Goal: Task Accomplishment & Management: Manage account settings

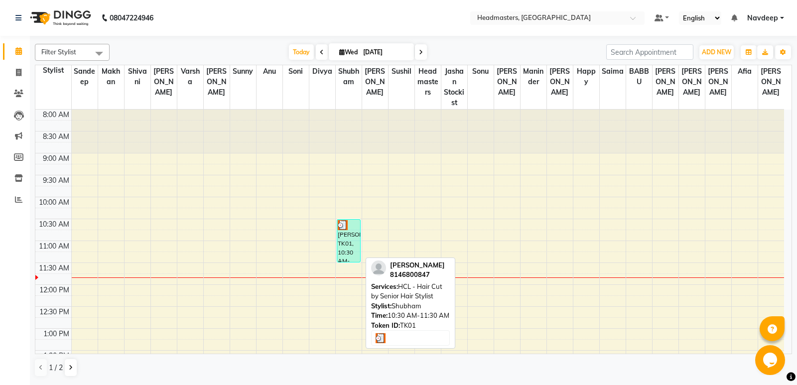
click at [338, 242] on div "[PERSON_NAME], TK01, 10:30 AM-11:30 AM, HCL - Hair Cut by Senior Hair Stylist" at bounding box center [348, 241] width 23 height 42
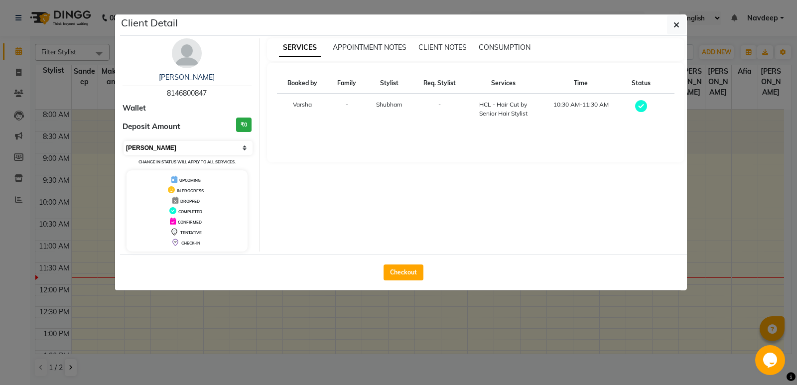
click at [207, 147] on select "Select MARK DONE UPCOMING" at bounding box center [187, 148] width 129 height 14
click at [123, 141] on select "Select MARK DONE UPCOMING" at bounding box center [187, 148] width 129 height 14
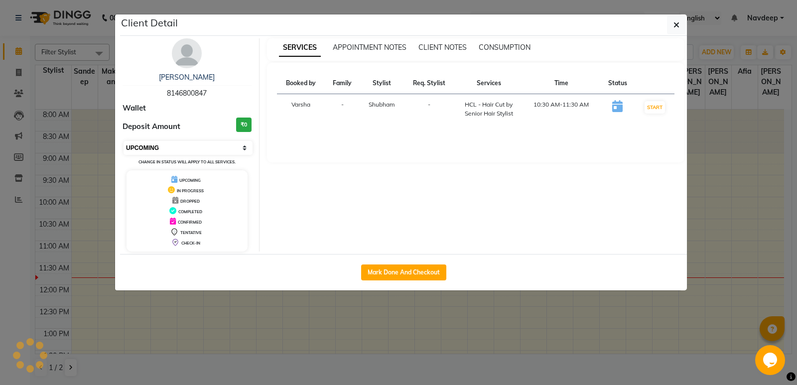
click at [211, 145] on select "Select IN SERVICE CONFIRMED TENTATIVE CHECK IN MARK DONE UPCOMING" at bounding box center [187, 148] width 129 height 14
select select "6"
click at [123, 141] on select "Select IN SERVICE CONFIRMED TENTATIVE CHECK IN MARK DONE UPCOMING" at bounding box center [187, 148] width 129 height 14
click at [262, 319] on ngb-modal-window "Client Detail anupam 8146800847 Wallet Deposit Amount ₹0 Select IN SERVICE CONF…" at bounding box center [398, 192] width 797 height 385
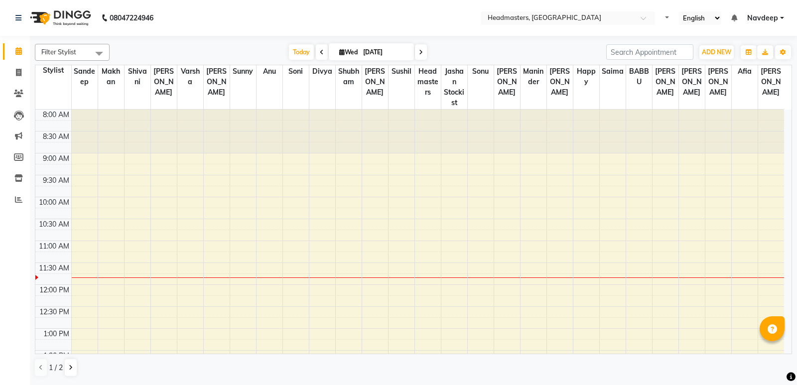
select select "en"
click at [320, 52] on icon at bounding box center [322, 52] width 4 height 6
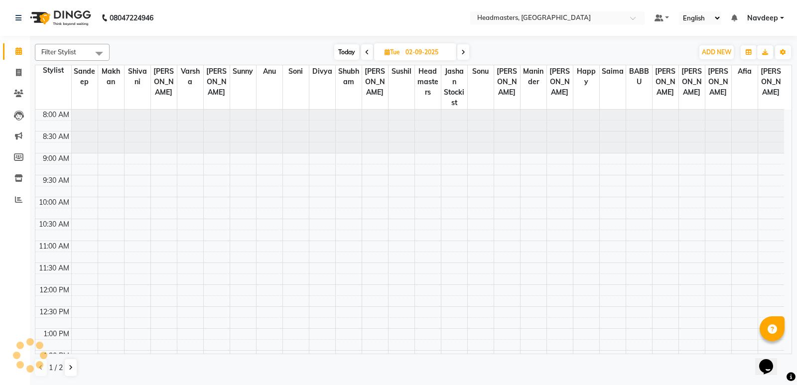
scroll to position [132, 0]
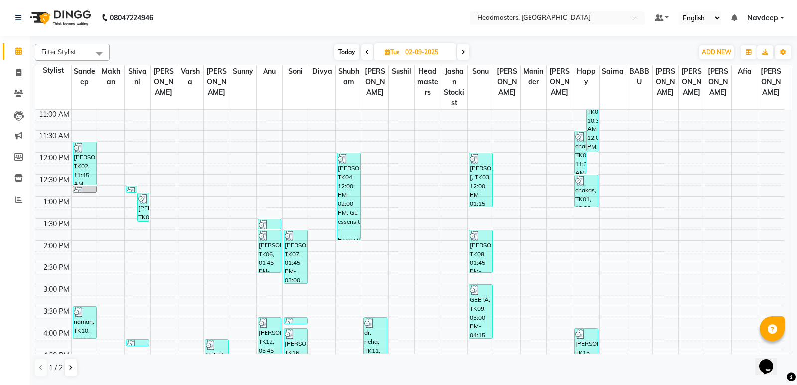
click at [365, 51] on icon at bounding box center [367, 52] width 4 height 6
type input "01-09-2025"
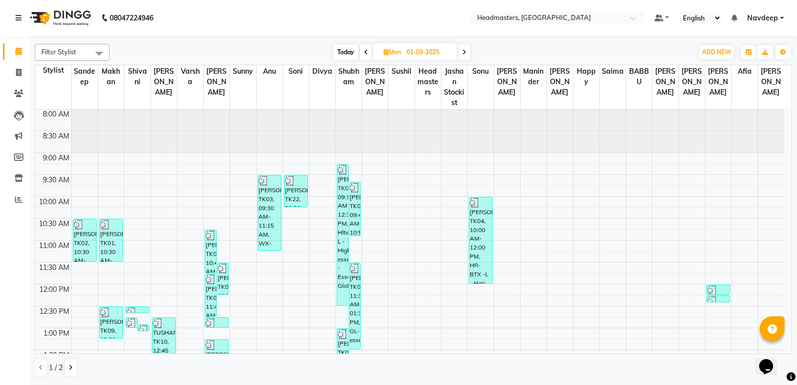
scroll to position [0, 0]
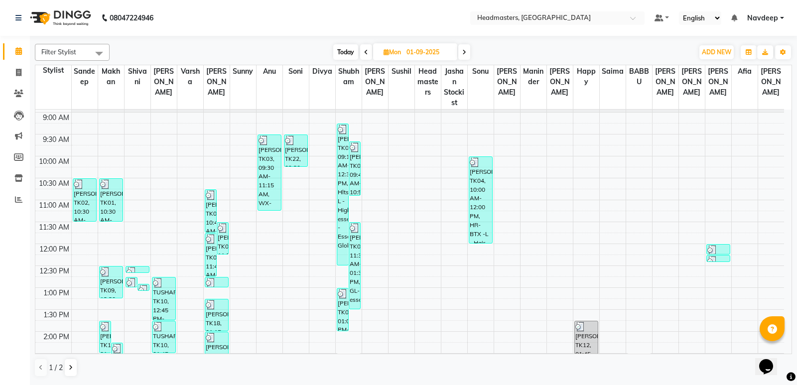
scroll to position [50, 0]
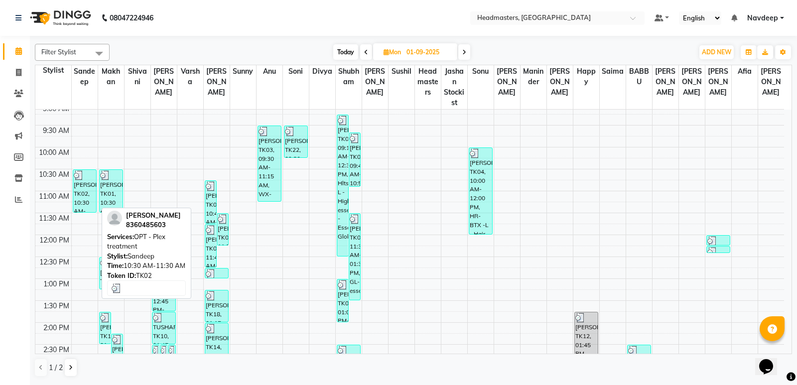
click at [82, 192] on div "khushpreet, TK02, 10:30 AM-11:30 AM, OPT - Plex treatment" at bounding box center [84, 191] width 23 height 42
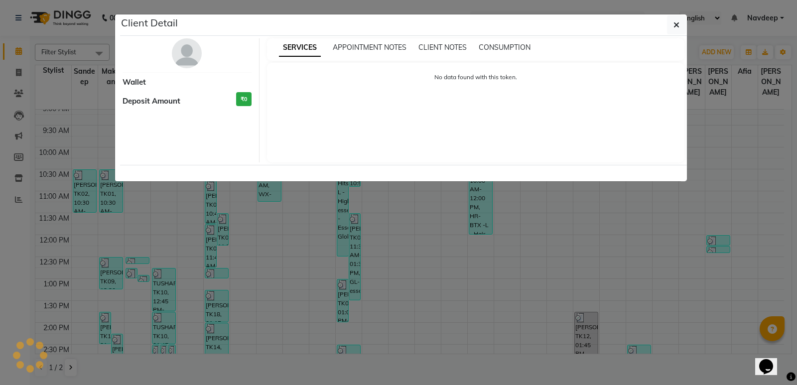
select select "3"
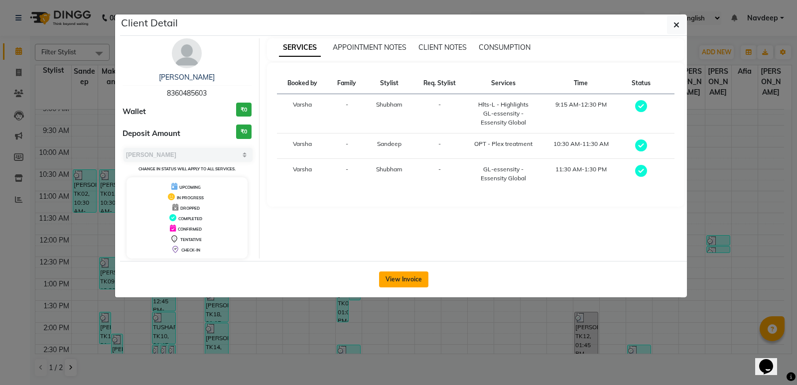
click at [400, 278] on button "View Invoice" at bounding box center [403, 279] width 49 height 16
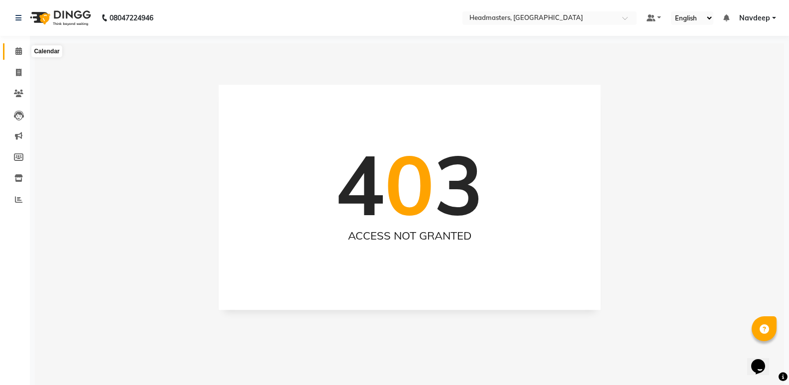
click at [23, 50] on span at bounding box center [18, 51] width 17 height 11
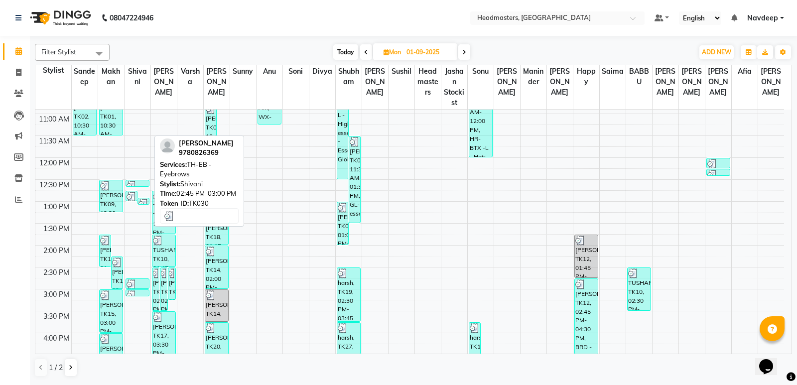
scroll to position [126, 0]
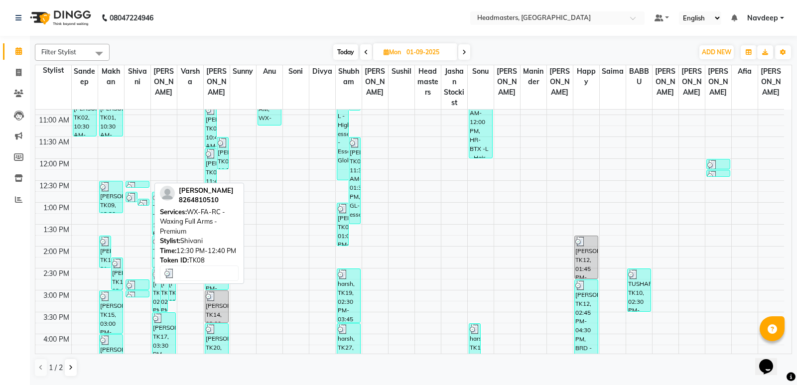
click at [135, 183] on img at bounding box center [131, 187] width 10 height 10
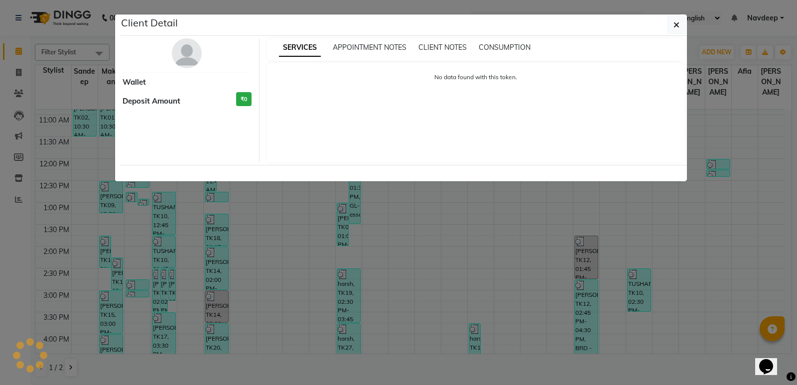
select select "3"
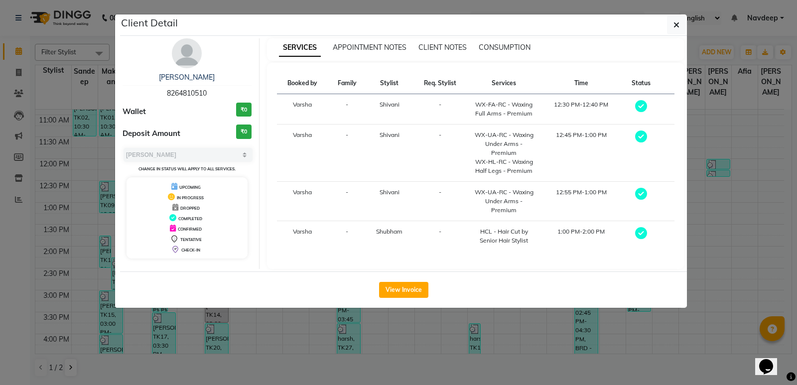
click at [263, 310] on ngb-modal-window "Client Detail Jaspal kaur 8264810510 Wallet ₹0 Deposit Amount ₹0 Select MARK DO…" at bounding box center [398, 192] width 797 height 385
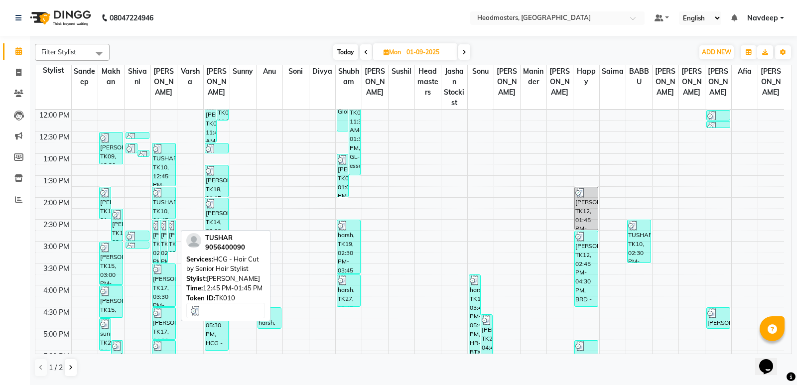
scroll to position [226, 0]
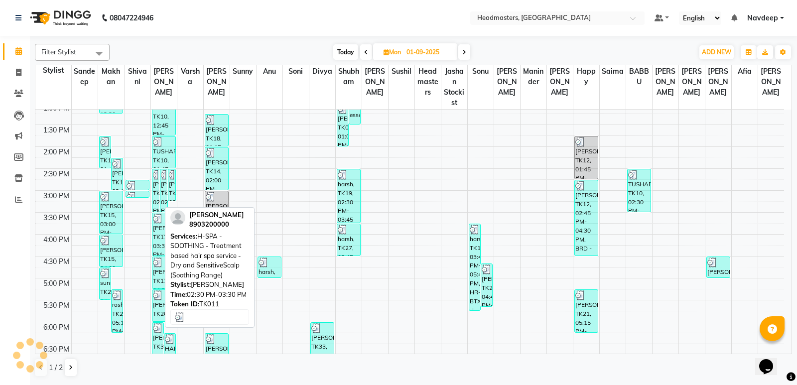
click at [156, 184] on div "harry, TK11, 02:30 PM-03:30 PM, H-SPA - SOOTHING - Treatment based hair spa ser…" at bounding box center [155, 190] width 7 height 42
select select "3"
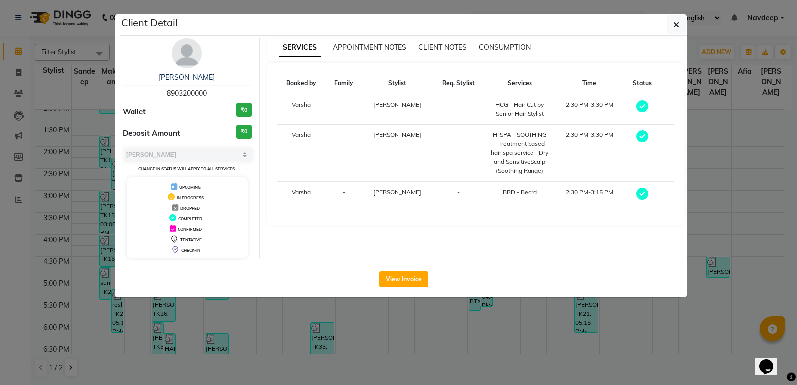
click at [369, 340] on ngb-modal-window "Client Detail harry 8903200000 Wallet ₹0 Deposit Amount ₹0 Select MARK DONE UPC…" at bounding box center [398, 192] width 797 height 385
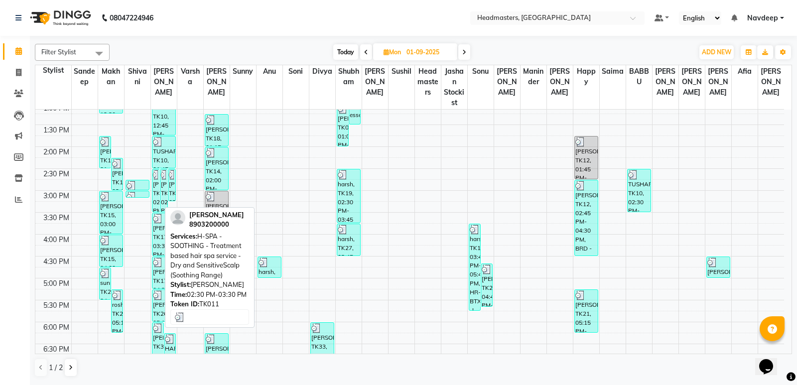
click at [158, 190] on div "harry, TK11, 02:30 PM-03:30 PM, H-SPA - SOOTHING - Treatment based hair spa ser…" at bounding box center [155, 190] width 7 height 42
select select "3"
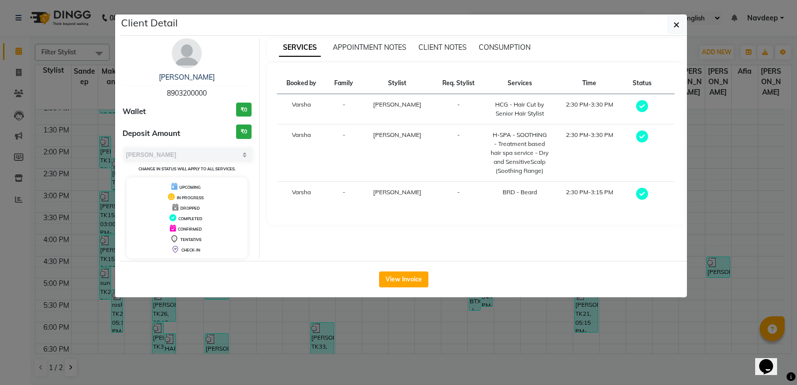
click at [289, 313] on ngb-modal-window "Client Detail harry 8903200000 Wallet ₹0 Deposit Amount ₹0 Select MARK DONE UPC…" at bounding box center [398, 192] width 797 height 385
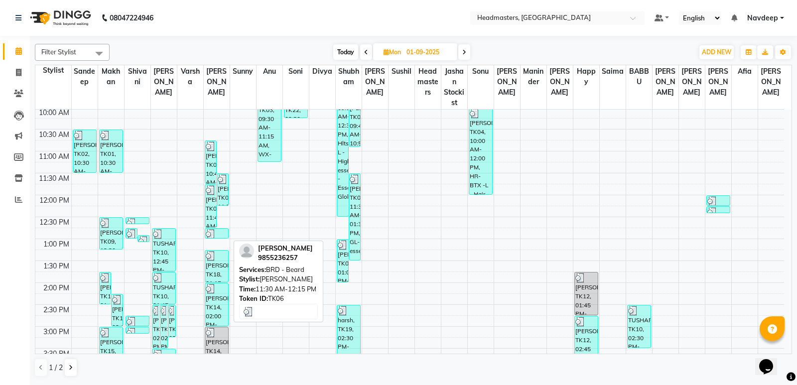
scroll to position [100, 0]
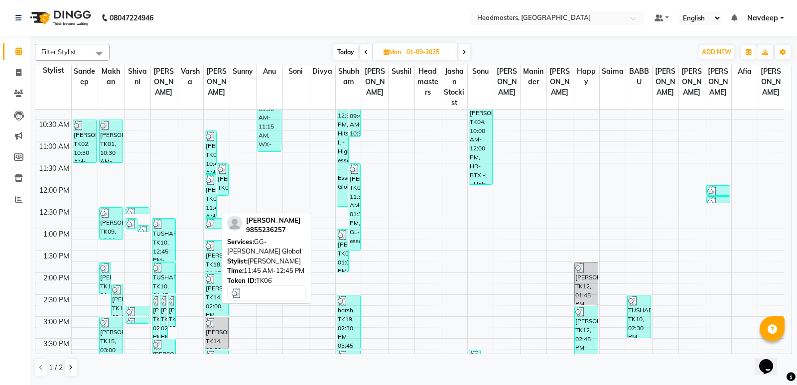
click at [211, 197] on div "RUBAL, TK06, 11:45 AM-12:45 PM, GG-igora - Igora Global" at bounding box center [210, 196] width 11 height 42
select select "3"
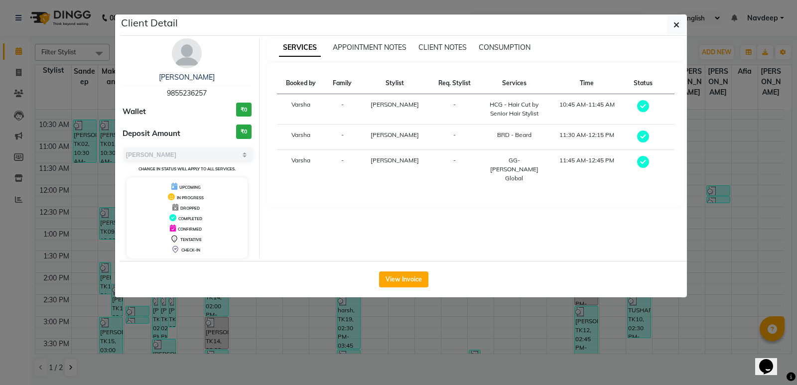
click at [460, 318] on ngb-modal-window "Client Detail RUBAL 9855236257 Wallet ₹0 Deposit Amount ₹0 Select MARK DONE UPC…" at bounding box center [398, 192] width 797 height 385
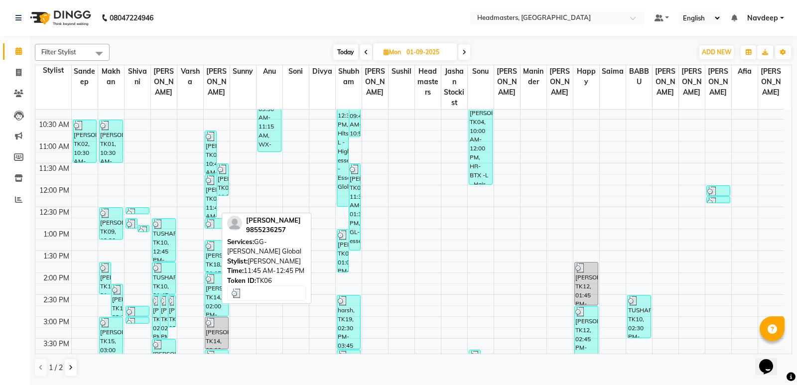
click at [212, 190] on div "RUBAL, TK06, 11:45 AM-12:45 PM, GG-igora - Igora Global" at bounding box center [210, 196] width 11 height 42
select select "3"
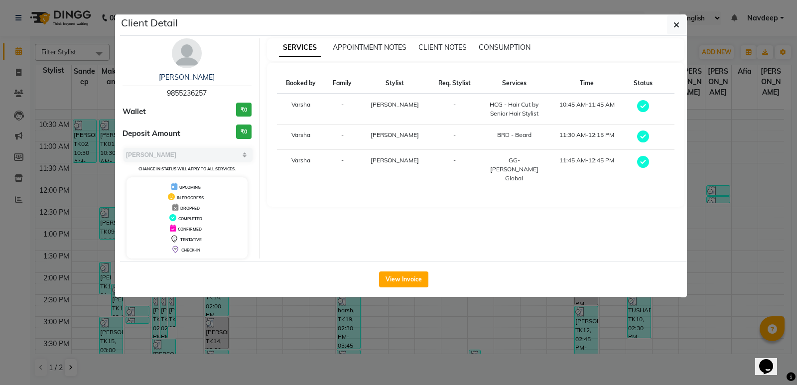
drag, startPoint x: 458, startPoint y: 322, endPoint x: 447, endPoint y: 323, distance: 11.5
click at [455, 323] on ngb-modal-window "Client Detail RUBAL 9855236257 Wallet ₹0 Deposit Amount ₹0 Select MARK DONE UPC…" at bounding box center [398, 192] width 797 height 385
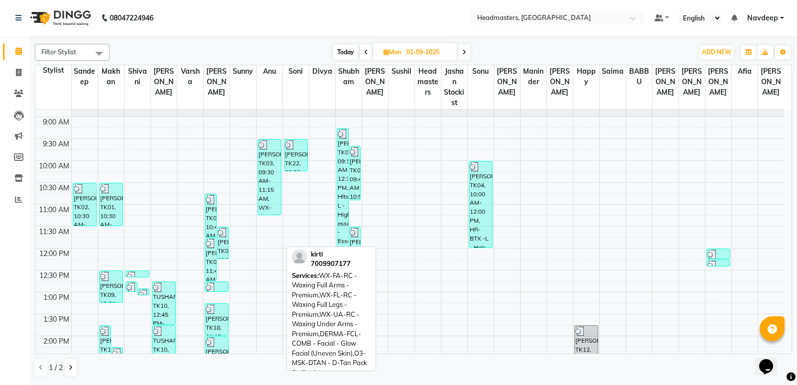
scroll to position [50, 0]
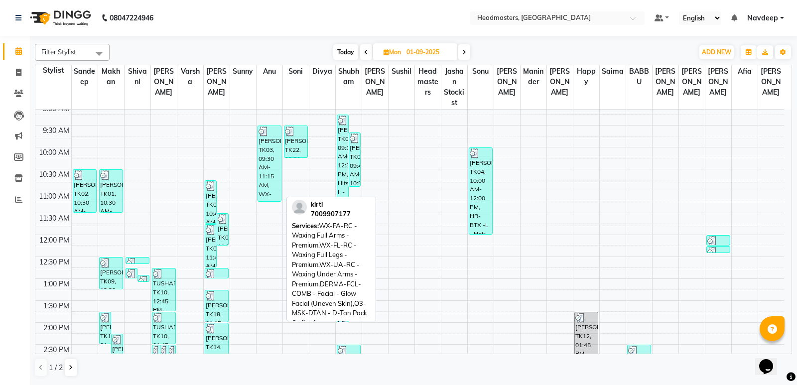
click at [273, 187] on div "kirti, TK03, 09:30 AM-11:15 AM, WX-FA-RC - Waxing Full Arms - Premium,WX-FL-RC …" at bounding box center [269, 163] width 23 height 75
select select "3"
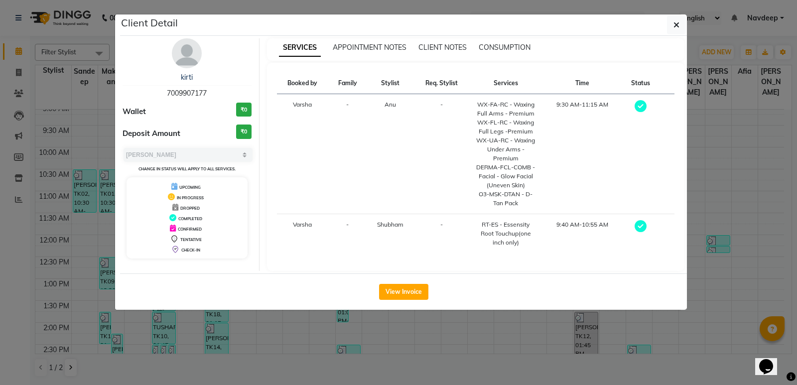
click at [310, 322] on ngb-modal-window "Client Detail kirti 7009907177 Wallet ₹0 Deposit Amount ₹0 Select MARK DONE UPC…" at bounding box center [398, 192] width 797 height 385
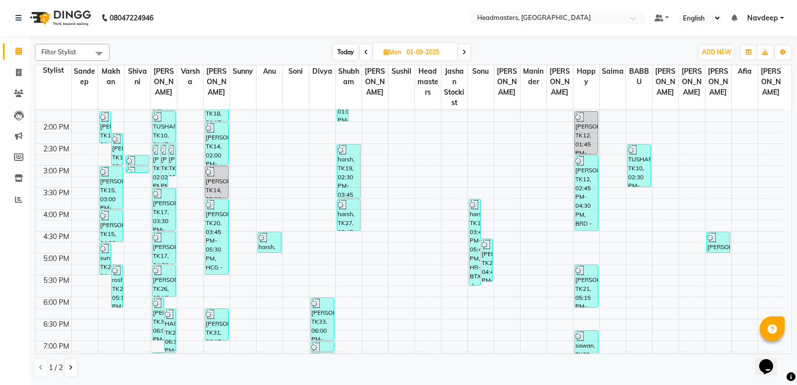
scroll to position [325, 0]
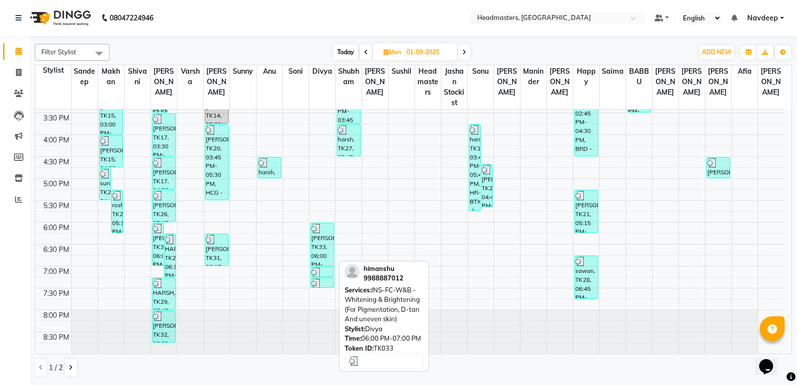
click at [321, 250] on div "himanshu, TK33, 06:00 PM-07:00 PM, INS-FC-W&B - Whitening & Brightening (For Pi…" at bounding box center [322, 244] width 23 height 42
select select "3"
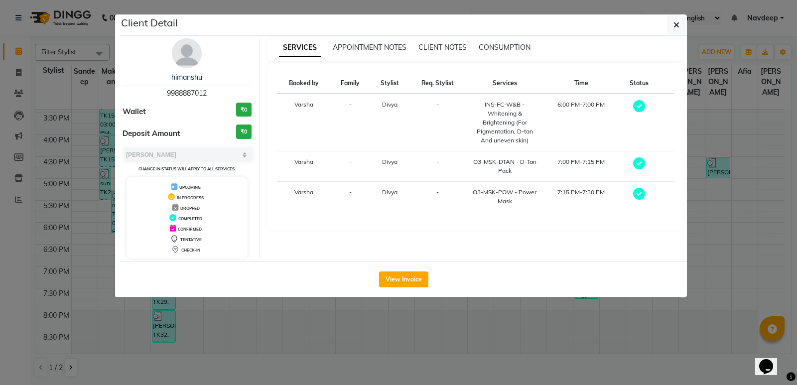
click at [472, 295] on div "View Invoice" at bounding box center [403, 279] width 567 height 36
click at [271, 306] on ngb-modal-window "Client Detail himanshu 9988887012 Wallet ₹0 Deposit Amount ₹0 Select MARK DONE …" at bounding box center [398, 192] width 797 height 385
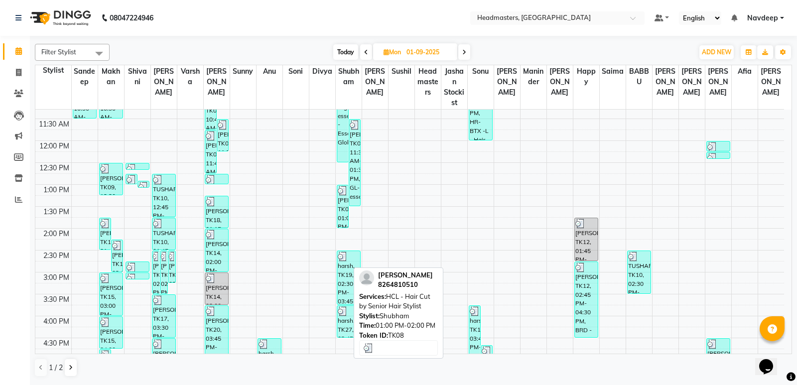
scroll to position [199, 0]
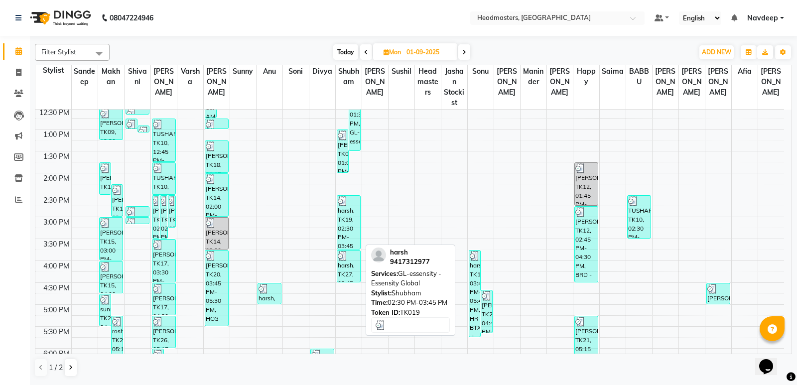
click at [346, 209] on div "harsh, TK19, 02:30 PM-03:45 PM, GL-essensity - Essensity Global" at bounding box center [348, 222] width 23 height 53
select select "3"
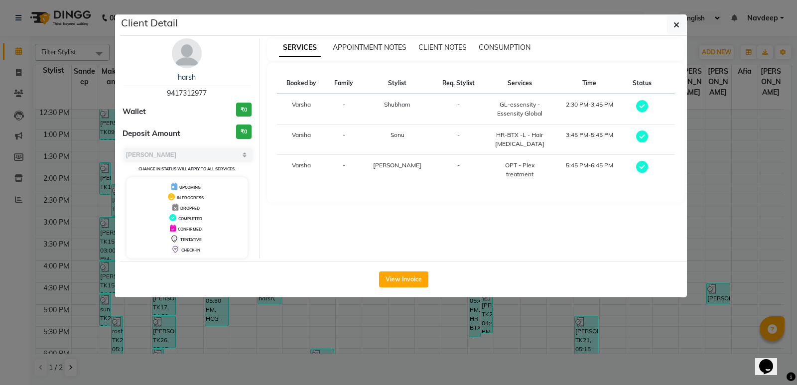
click at [325, 315] on ngb-modal-window "Client Detail harsh 9417312977 Wallet ₹0 Deposit Amount ₹0 Select MARK DONE UPC…" at bounding box center [398, 192] width 797 height 385
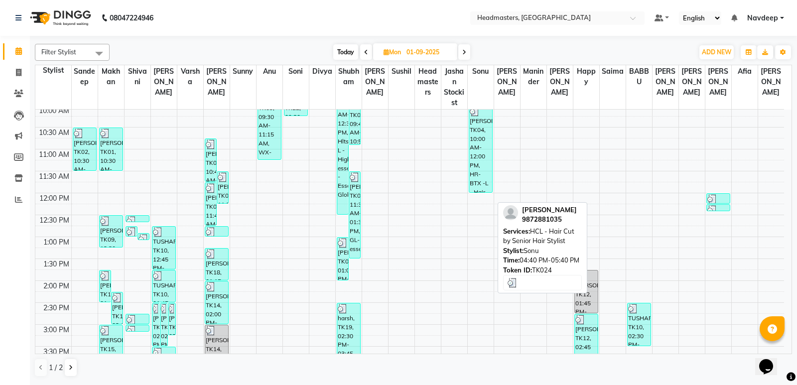
scroll to position [76, 0]
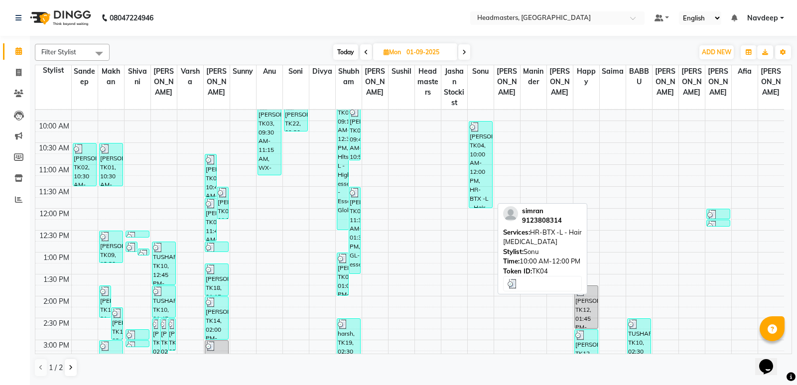
click at [488, 197] on div "simran, TK04, 10:00 AM-12:00 PM, HR-BTX -L - Hair Botox" at bounding box center [480, 164] width 23 height 86
select select "3"
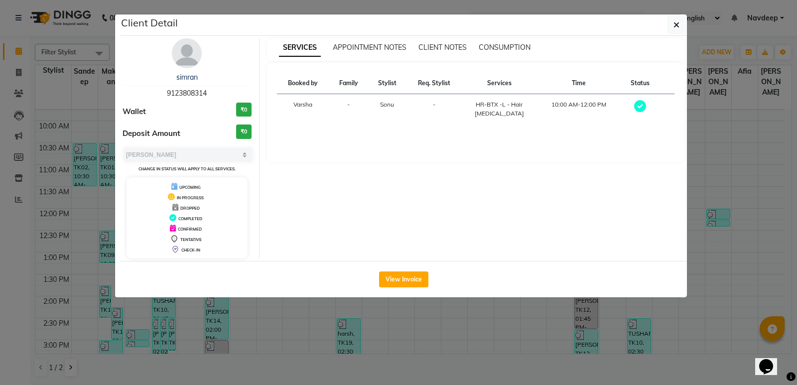
click at [447, 322] on ngb-modal-window "Client Detail simran 9123808314 Wallet ₹0 Deposit Amount ₹0 Select MARK DONE UP…" at bounding box center [398, 192] width 797 height 385
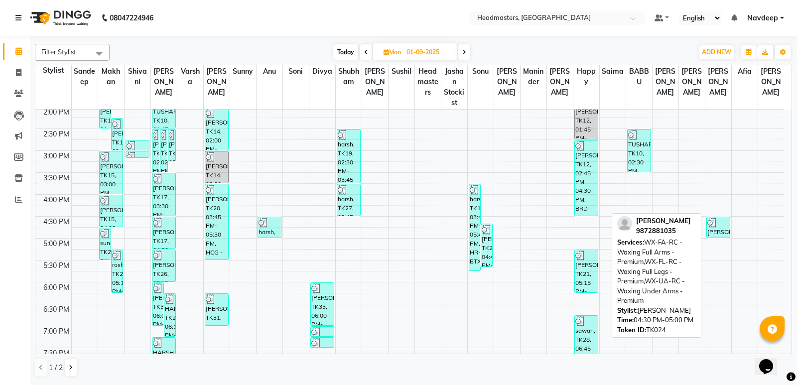
scroll to position [275, 0]
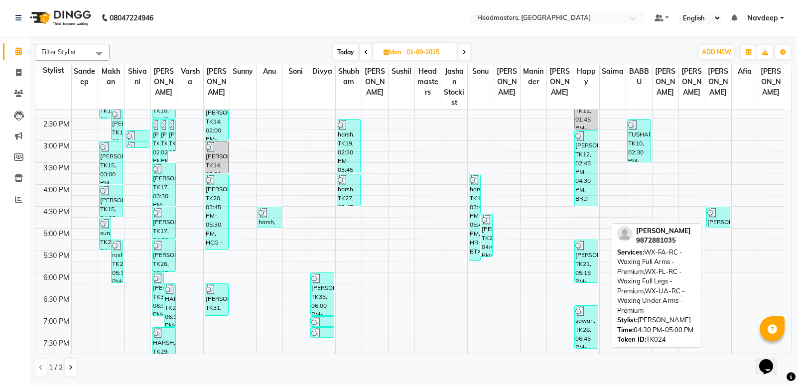
click at [717, 227] on div "PRABHJOT KAUR, TK24, 04:30 PM-05:00 PM, WX-FA-RC - Waxing Full Arms - Premium,W…" at bounding box center [717, 217] width 23 height 20
select select "3"
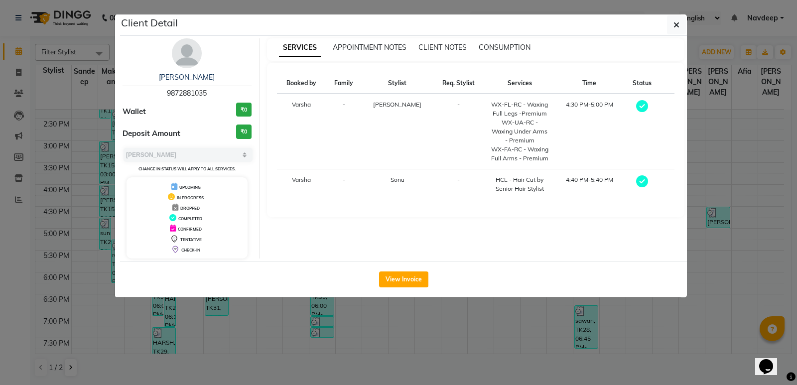
click at [705, 239] on ngb-modal-window "Client Detail PRABHJOT KAUR 9872881035 Wallet ₹0 Deposit Amount ₹0 Select MARK …" at bounding box center [398, 192] width 797 height 385
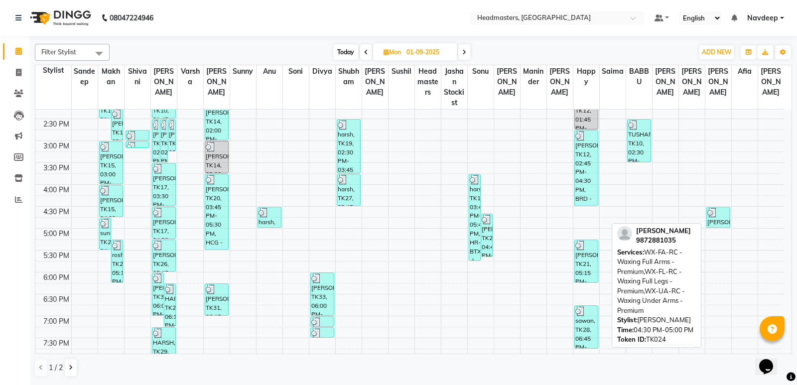
scroll to position [325, 0]
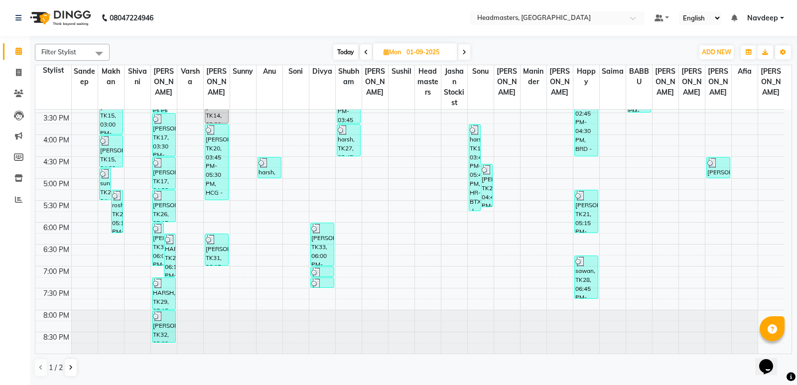
drag, startPoint x: 718, startPoint y: 170, endPoint x: 715, endPoint y: 186, distance: 16.3
click at [715, 186] on div "8:00 AM 8:30 AM 9:00 AM 9:30 AM 10:00 AM 10:30 AM 11:00 AM 11:30 AM 12:00 PM 12…" at bounding box center [409, 68] width 748 height 569
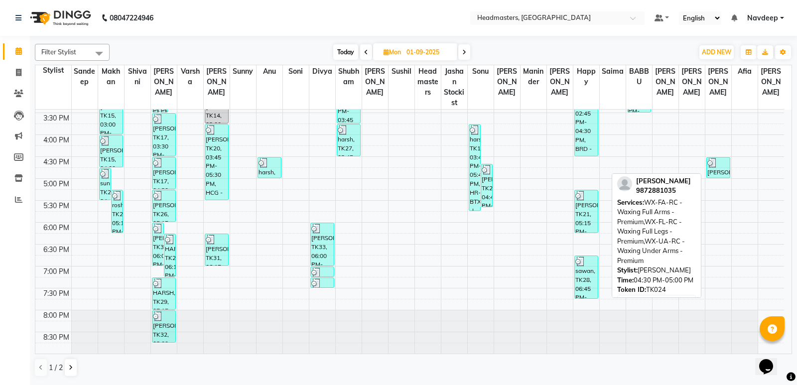
click at [723, 175] on div "PRABHJOT KAUR, TK24, 04:30 PM-05:00 PM, WX-FA-RC - Waxing Full Arms - Premium,W…" at bounding box center [717, 167] width 23 height 20
select select "3"
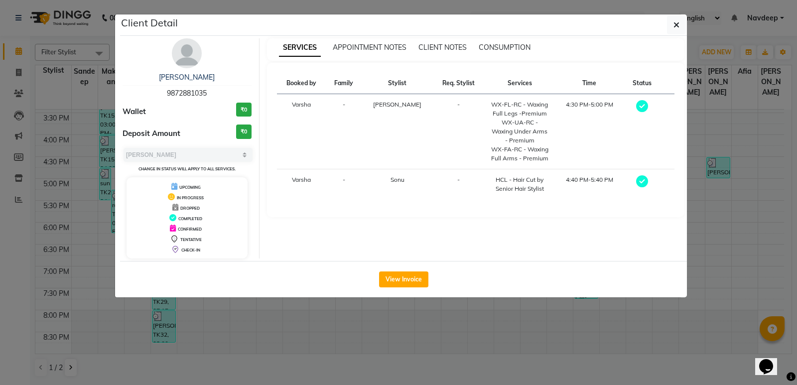
click at [409, 305] on ngb-modal-window "Client Detail PRABHJOT KAUR 9872881035 Wallet ₹0 Deposit Amount ₹0 Select MARK …" at bounding box center [398, 192] width 797 height 385
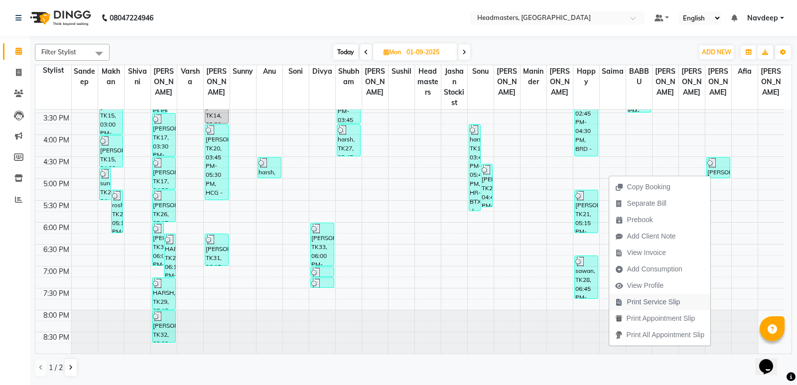
click at [647, 307] on span "Print Service Slip" at bounding box center [647, 302] width 77 height 16
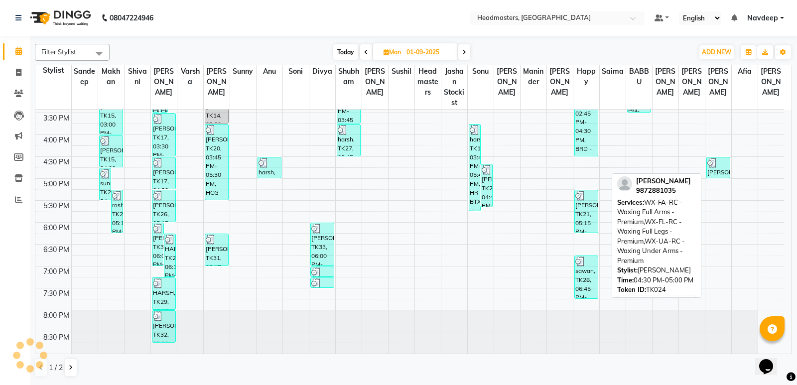
click at [715, 168] on div "PRABHJOT KAUR, TK24, 04:30 PM-05:00 PM, WX-FA-RC - Waxing Full Arms - Premium,W…" at bounding box center [717, 167] width 23 height 20
select select "3"
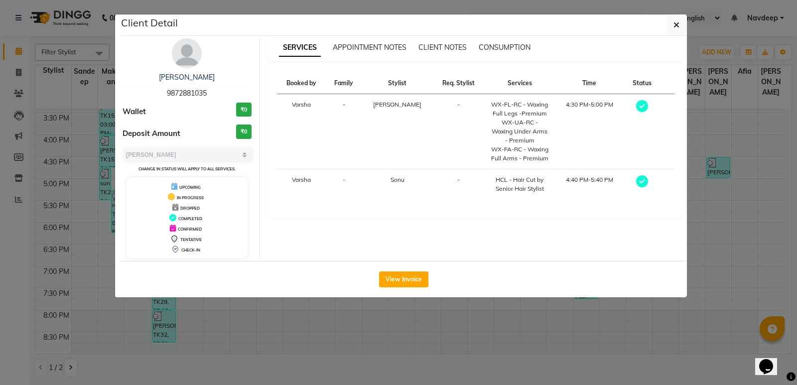
click at [317, 315] on ngb-modal-window "Client Detail PRABHJOT KAUR 9872881035 Wallet ₹0 Deposit Amount ₹0 Select MARK …" at bounding box center [398, 192] width 797 height 385
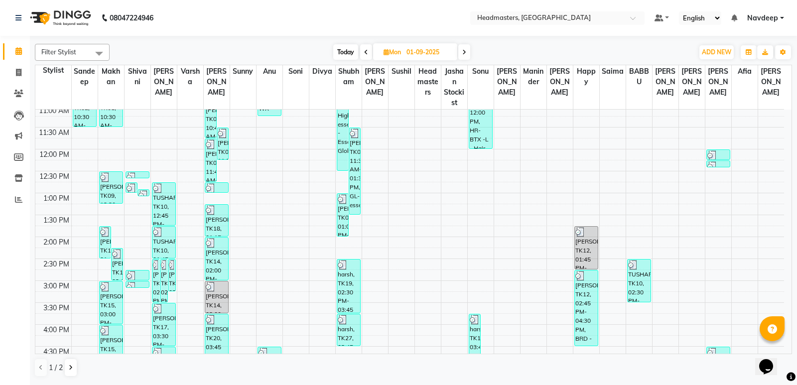
scroll to position [149, 0]
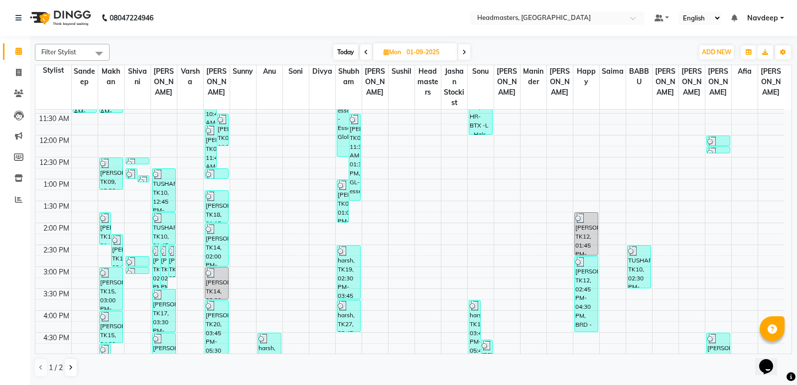
click at [468, 51] on span at bounding box center [464, 51] width 12 height 15
type input "02-09-2025"
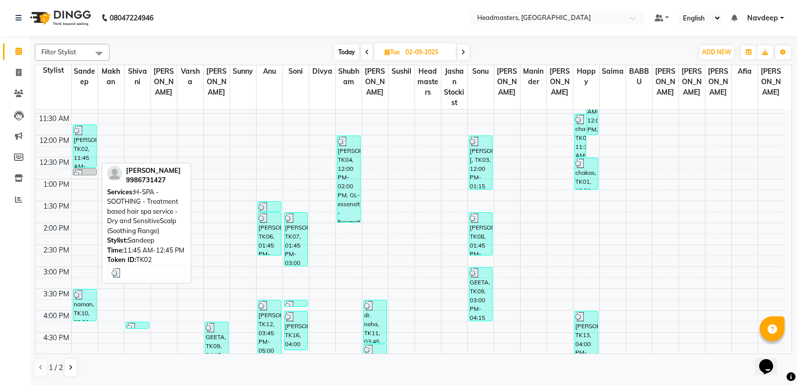
click at [86, 138] on div "shriya Sikchi, TK02, 11:45 AM-12:45 PM, H-SPA - SOOTHING - Treatment based hair…" at bounding box center [84, 146] width 23 height 42
select select "3"
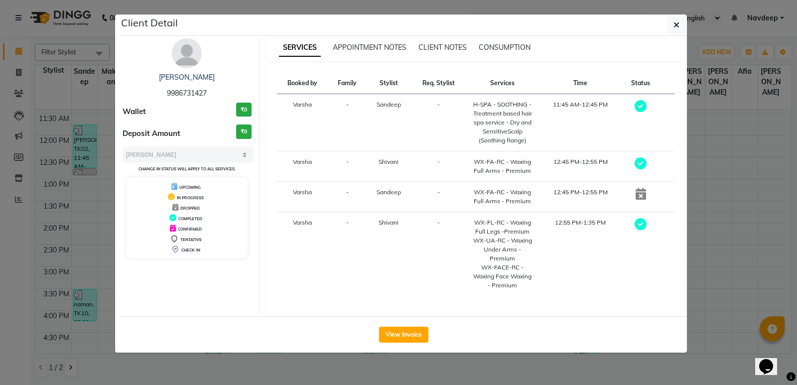
click at [413, 360] on ngb-modal-window "Client Detail shriya Sikchi 9986731427 Wallet ₹0 Deposit Amount ₹0 Select MARK …" at bounding box center [398, 192] width 797 height 385
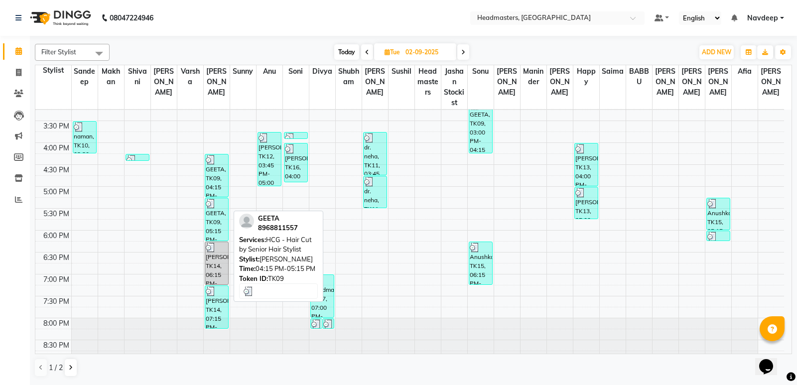
scroll to position [325, 0]
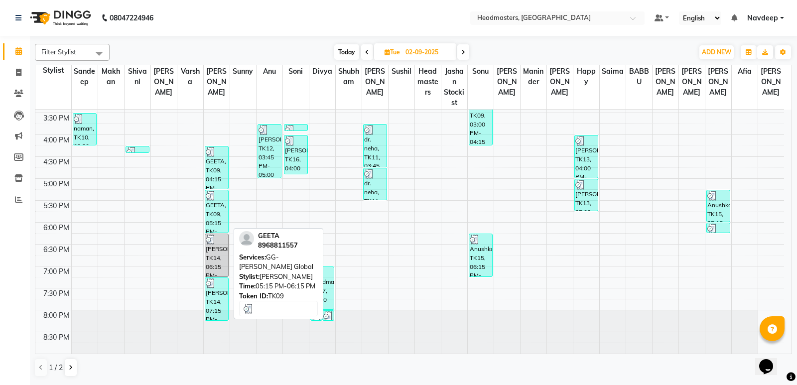
click at [214, 217] on div "GEETA, TK09, 05:15 PM-06:15 PM, GG-igora - Igora Global" at bounding box center [216, 211] width 23 height 42
select select "3"
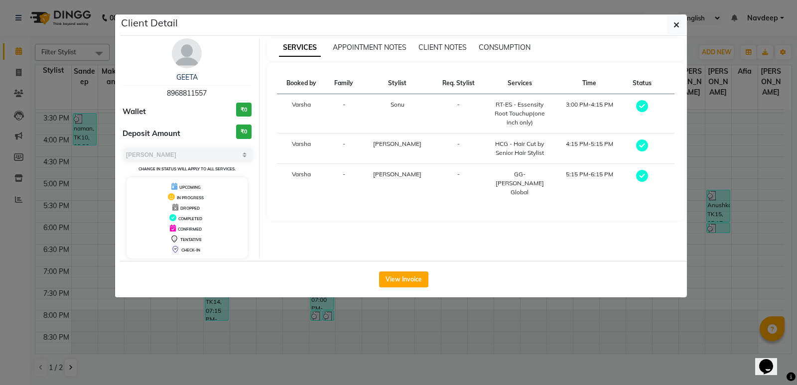
drag, startPoint x: 340, startPoint y: 339, endPoint x: 366, endPoint y: 289, distance: 55.9
click at [342, 333] on ngb-modal-window "Client Detail GEETA 8968811557 Wallet ₹0 Deposit Amount ₹0 Select MARK DONE UPC…" at bounding box center [398, 192] width 797 height 385
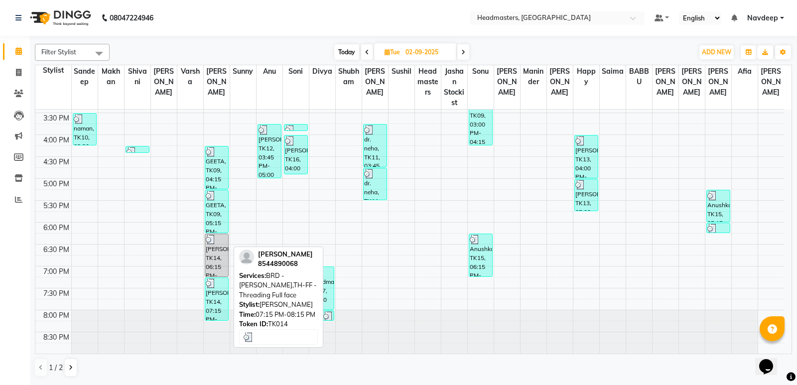
click at [215, 298] on div "manveer, TK14, 07:15 PM-08:15 PM, BRD - Beard,TH-FF - Threading Full face" at bounding box center [216, 299] width 23 height 42
select select "3"
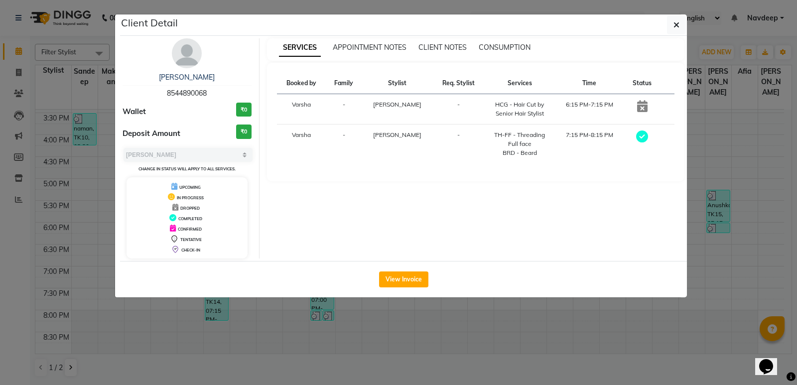
drag, startPoint x: 450, startPoint y: 327, endPoint x: 407, endPoint y: 302, distance: 49.5
click at [450, 327] on ngb-modal-window "Client Detail manveer 8544890068 Wallet ₹0 Deposit Amount ₹0 Select MARK DONE U…" at bounding box center [398, 192] width 797 height 385
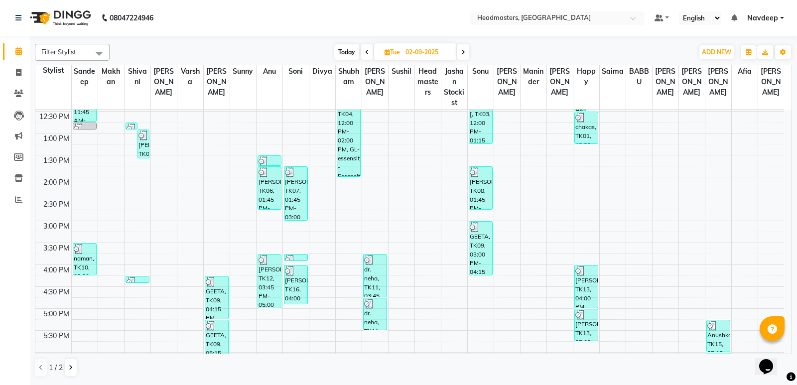
scroll to position [199, 0]
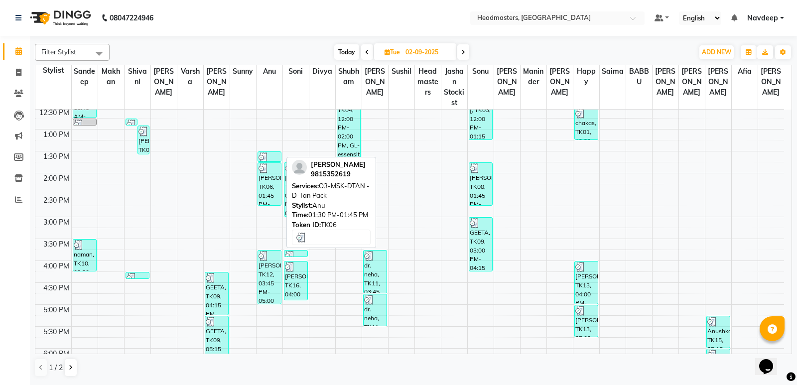
click at [271, 158] on div at bounding box center [269, 157] width 22 height 10
select select "3"
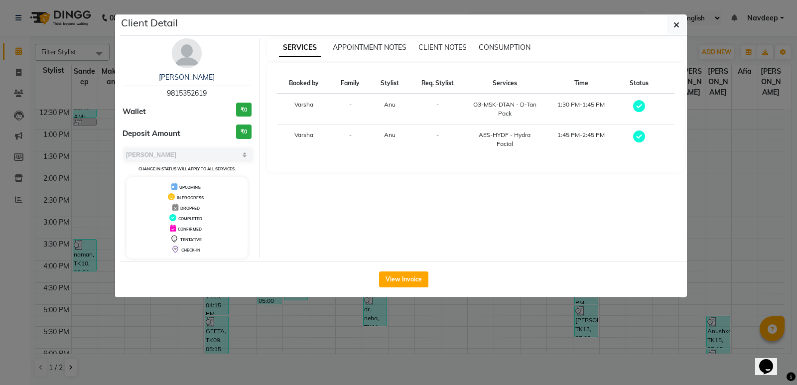
click at [325, 315] on ngb-modal-window "Client Detail gurpreet kaur 9815352619 Wallet ₹0 Deposit Amount ₹0 Select MARK …" at bounding box center [398, 192] width 797 height 385
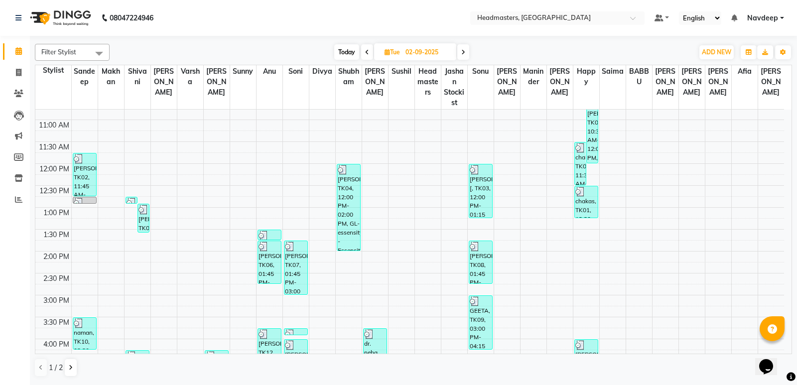
scroll to position [226, 0]
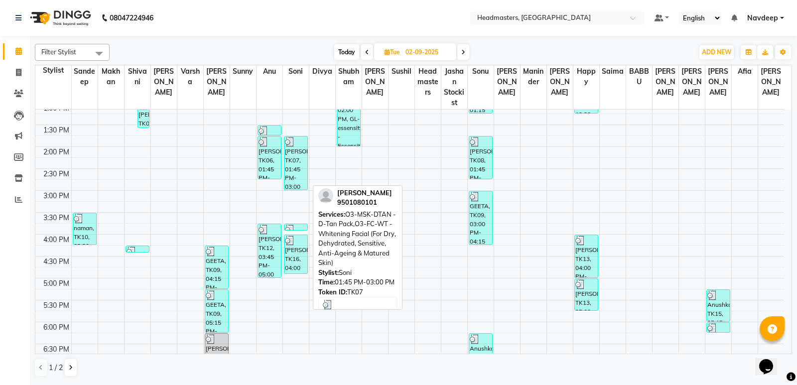
click at [296, 172] on div "nishu, TK07, 01:45 PM-03:00 PM, O3-MSK-DTAN - D-Tan Pack,O3-FC-WT - Whitening F…" at bounding box center [295, 162] width 23 height 53
select select "3"
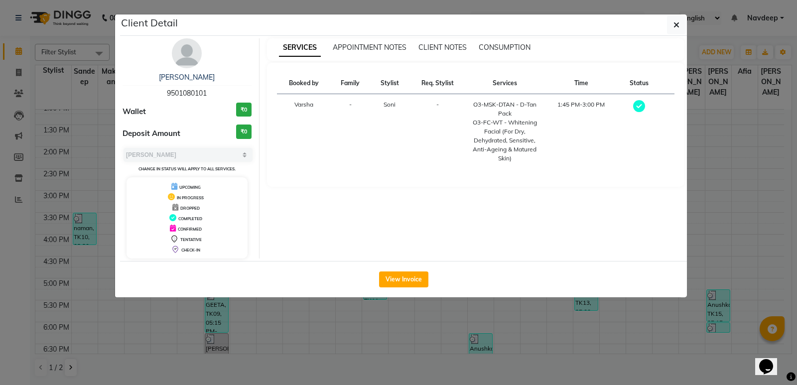
click at [435, 307] on ngb-modal-window "Client Detail nishu 9501080101 Wallet ₹0 Deposit Amount ₹0 Select MARK DONE UPC…" at bounding box center [398, 192] width 797 height 385
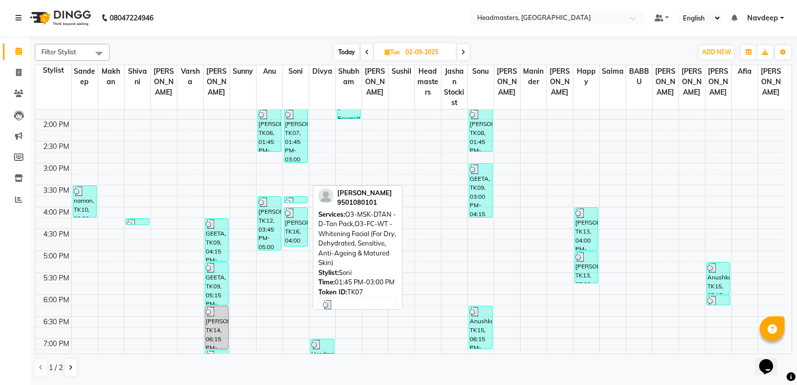
scroll to position [275, 0]
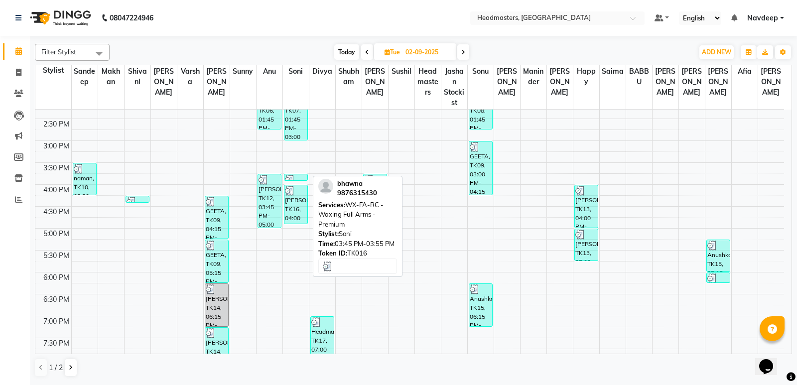
click at [295, 176] on div at bounding box center [296, 180] width 22 height 10
select select "3"
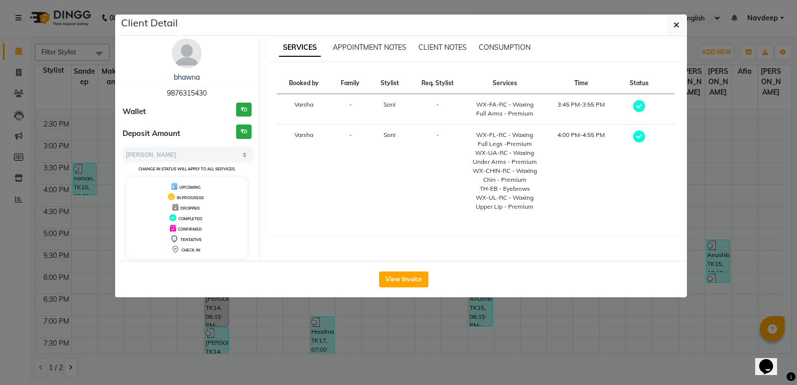
click at [344, 330] on ngb-modal-window "Client Detail bhawna 9876315430 Wallet ₹0 Deposit Amount ₹0 Select MARK DONE UP…" at bounding box center [398, 192] width 797 height 385
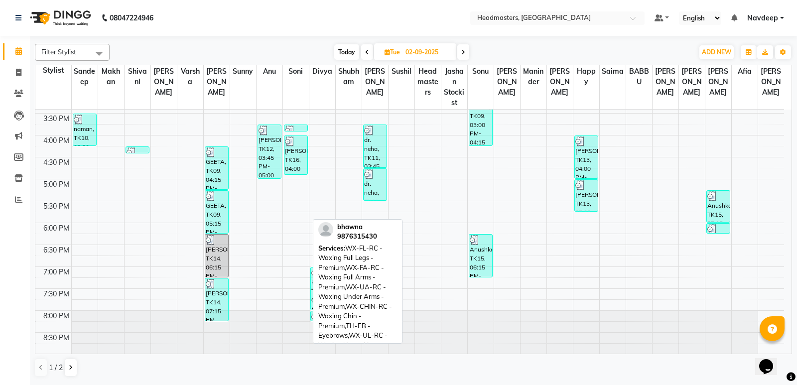
scroll to position [325, 0]
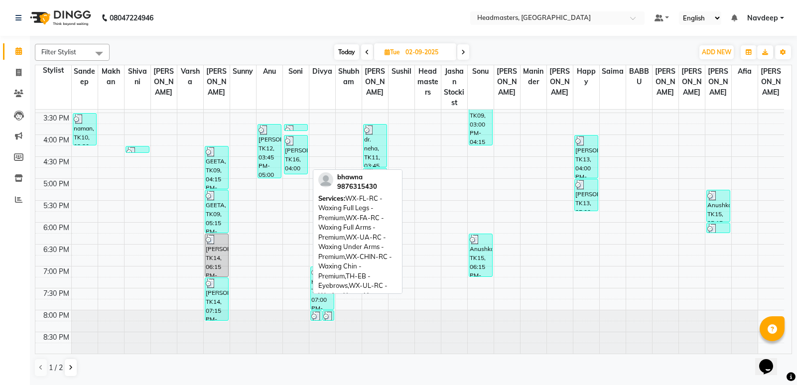
click at [293, 156] on div "bhawna, TK16, 04:00 PM-04:55 PM, WX-FL-RC - Waxing Full Legs -Premium,WX-FA-RC …" at bounding box center [295, 154] width 23 height 38
select select "3"
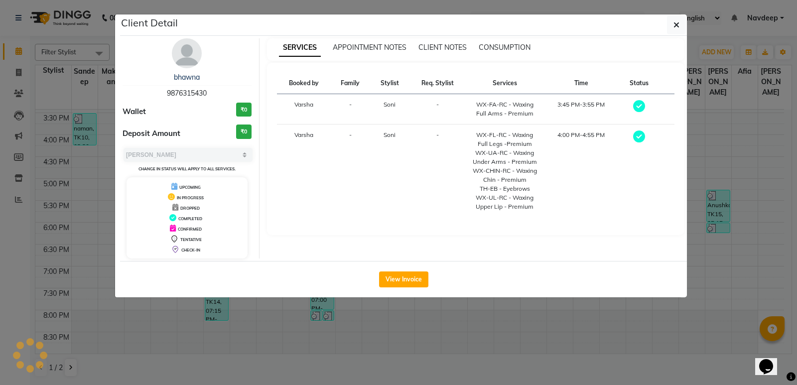
click at [479, 329] on ngb-modal-window "Client Detail bhawna 9876315430 Wallet ₹0 Deposit Amount ₹0 Select MARK DONE UP…" at bounding box center [398, 192] width 797 height 385
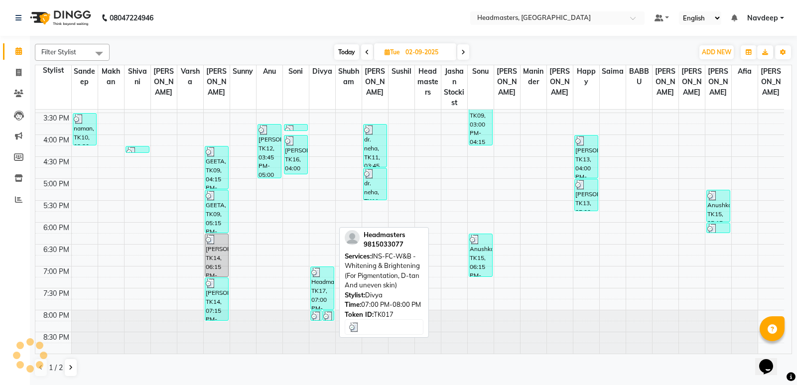
click at [320, 282] on div "Headmasters, TK17, 07:00 PM-08:00 PM, INS-FC-W&B - Whitening & Brightening (For…" at bounding box center [322, 288] width 23 height 42
select select "3"
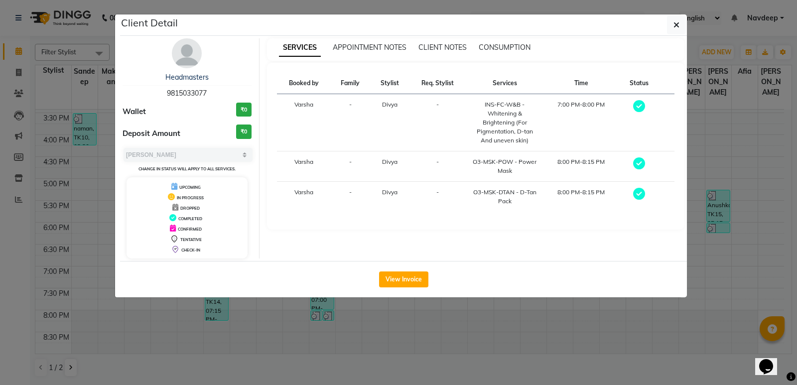
click at [425, 337] on ngb-modal-window "Client Detail Headmasters 9815033077 Wallet ₹0 Deposit Amount ₹0 Select MARK DO…" at bounding box center [398, 192] width 797 height 385
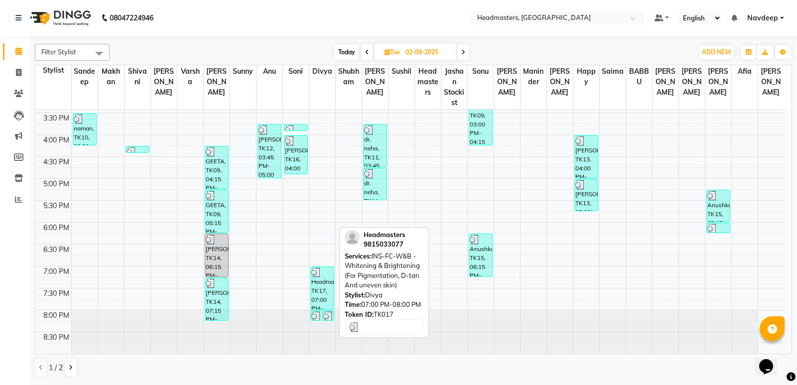
click at [317, 290] on div "Headmasters, TK17, 07:00 PM-08:00 PM, INS-FC-W&B - Whitening & Brightening (For…" at bounding box center [322, 288] width 23 height 42
select select "3"
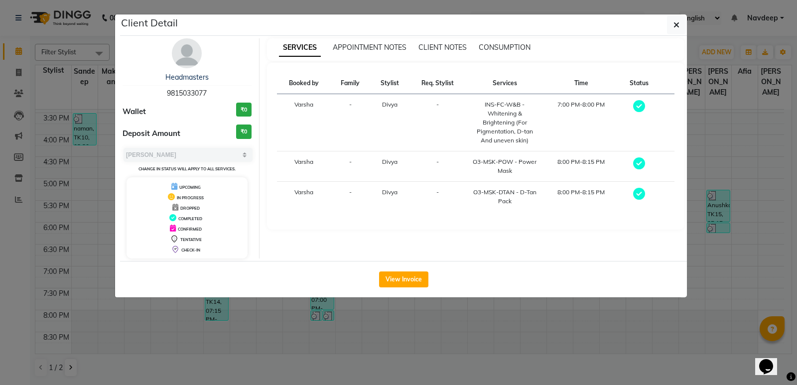
click at [440, 323] on ngb-modal-window "Client Detail Headmasters 9815033077 Wallet ₹0 Deposit Amount ₹0 Select MARK DO…" at bounding box center [398, 192] width 797 height 385
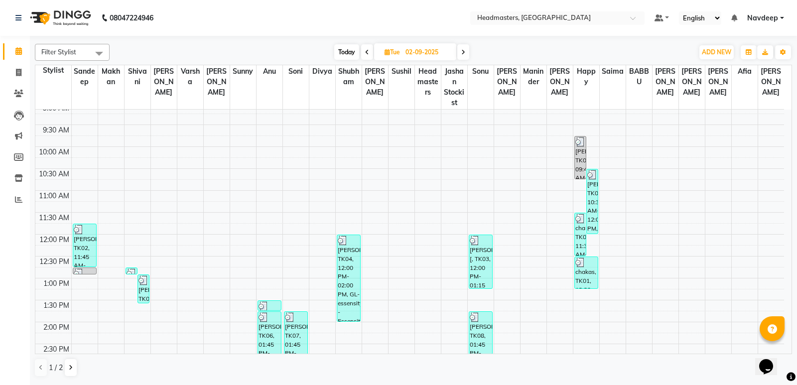
scroll to position [100, 0]
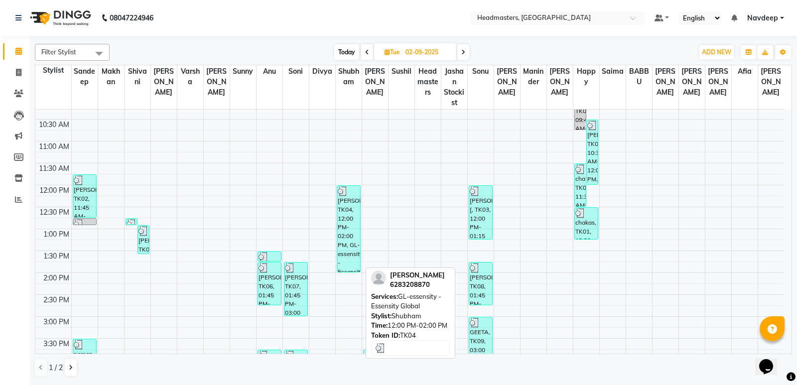
click at [347, 212] on div "Manpreet kaur, TK04, 12:00 PM-02:00 PM, GL-essensity - Essensity Global" at bounding box center [348, 229] width 23 height 86
select select "3"
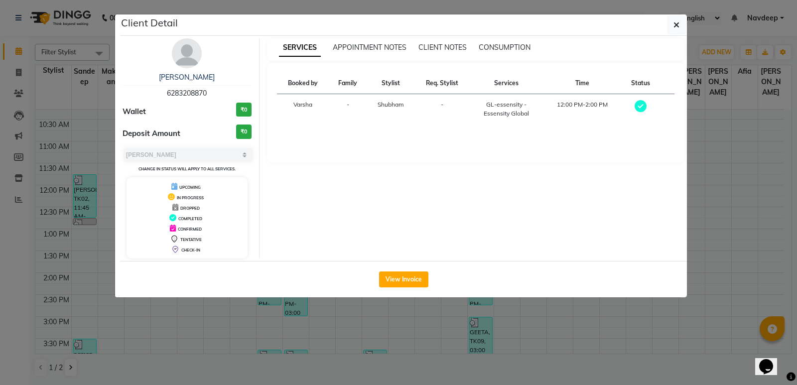
drag, startPoint x: 600, startPoint y: 316, endPoint x: 576, endPoint y: 312, distance: 24.2
click at [593, 316] on ngb-modal-window "Client Detail Manpreet kaur 6283208870 Wallet ₹0 Deposit Amount ₹0 Select MARK …" at bounding box center [398, 192] width 797 height 385
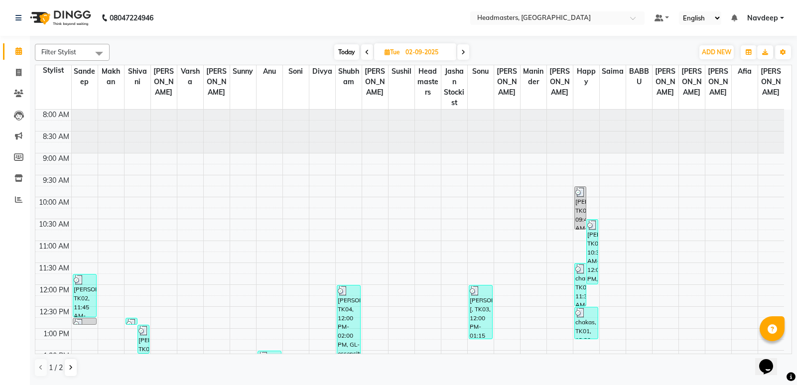
scroll to position [149, 0]
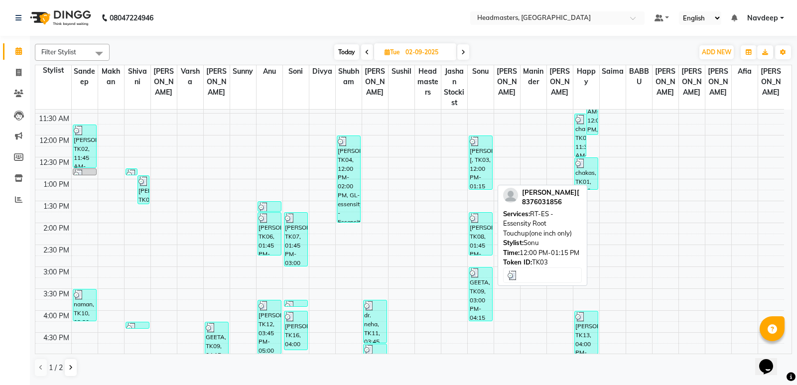
click at [478, 164] on div "Amandeep[, TK03, 12:00 PM-01:15 PM, RT-ES - Essensity Root Touchup(one inch onl…" at bounding box center [480, 162] width 23 height 53
select select "3"
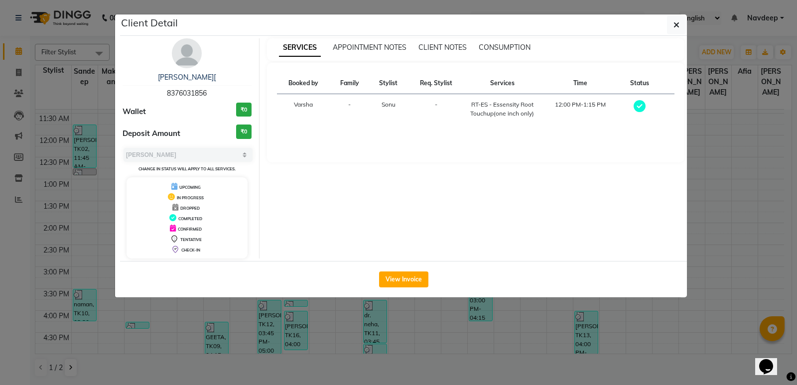
click at [417, 341] on ngb-modal-window "Client Detail Amandeep[ 8376031856 Wallet ₹0 Deposit Amount ₹0 Select MARK DONE…" at bounding box center [398, 192] width 797 height 385
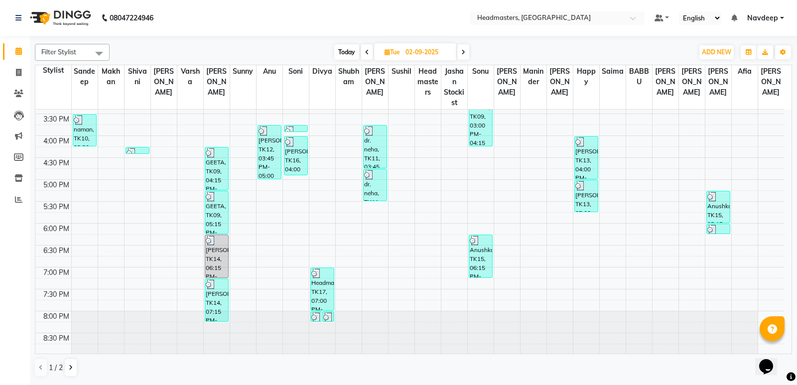
scroll to position [325, 0]
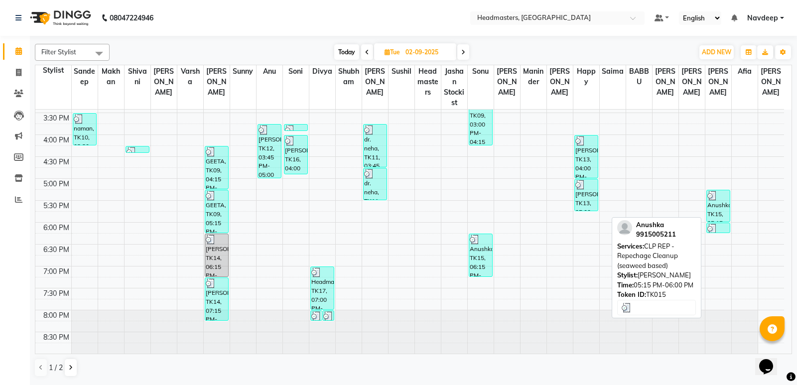
click at [720, 208] on div "Anushka, TK15, 05:15 PM-06:00 PM, CLP REP - Repechage Cleanup (seaweed based)" at bounding box center [717, 205] width 23 height 31
select select "3"
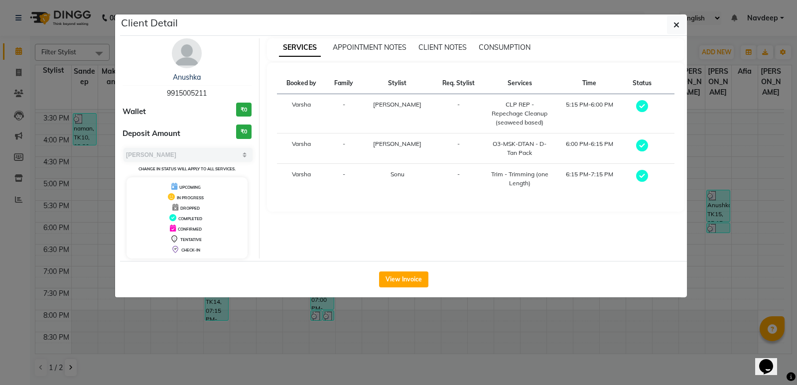
click at [513, 308] on ngb-modal-window "Client Detail Anushka 9915005211 Wallet ₹0 Deposit Amount ₹0 Select MARK DONE U…" at bounding box center [398, 192] width 797 height 385
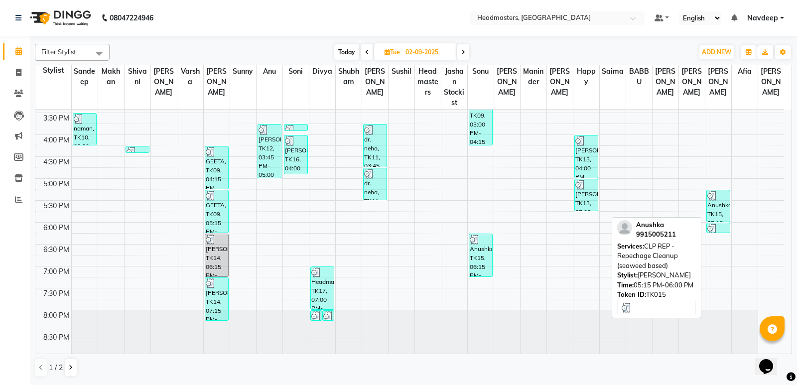
click at [716, 212] on div "Anushka, TK15, 05:15 PM-06:00 PM, CLP REP - Repechage Cleanup (seaweed based)" at bounding box center [717, 205] width 23 height 31
select select "3"
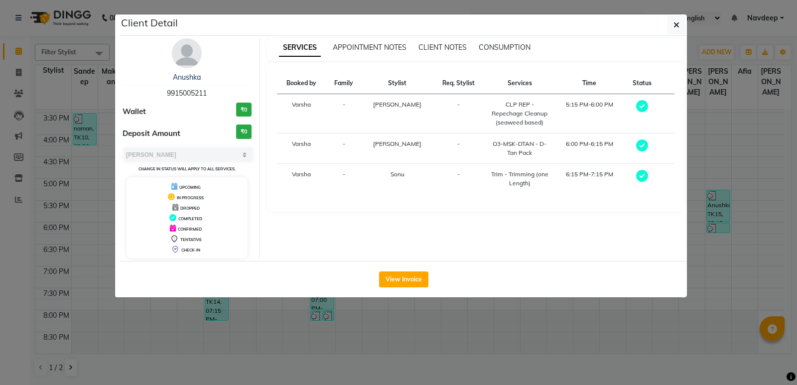
click at [371, 321] on ngb-modal-window "Client Detail Anushka 9915005211 Wallet ₹0 Deposit Amount ₹0 Select MARK DONE U…" at bounding box center [398, 192] width 797 height 385
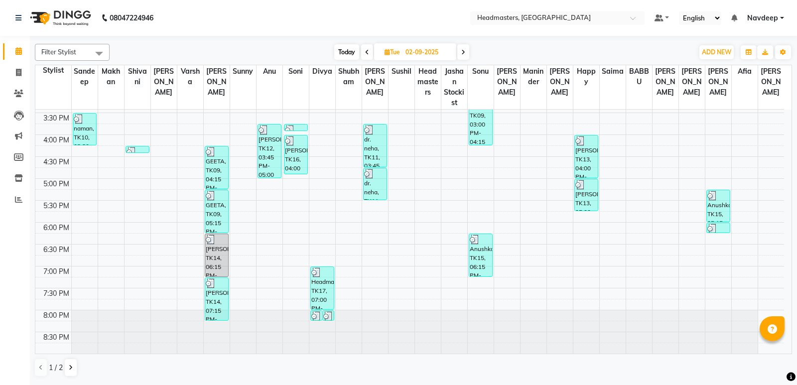
click at [461, 49] on span at bounding box center [463, 51] width 12 height 15
type input "[DATE]"
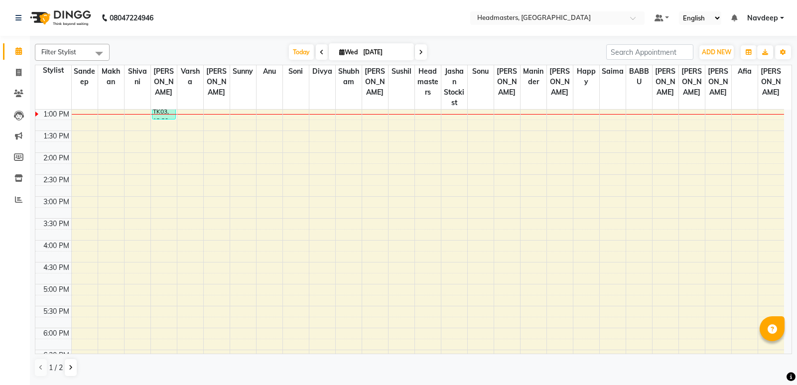
scroll to position [70, 0]
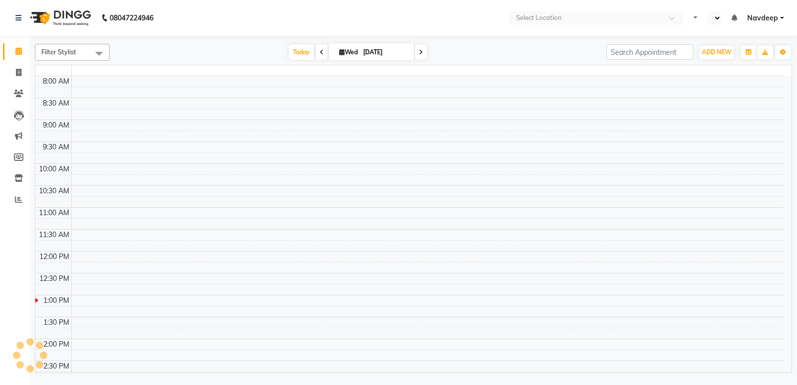
select select "en"
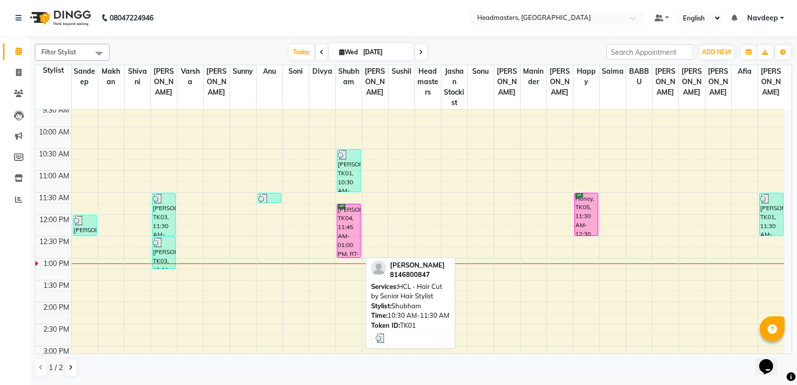
scroll to position [100, 0]
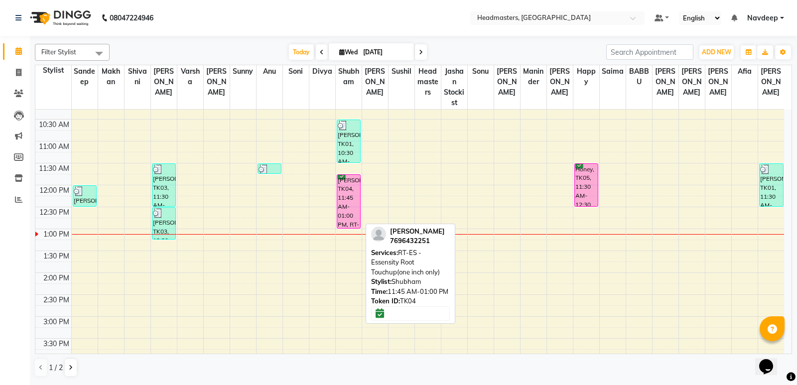
click at [350, 211] on div "[PERSON_NAME], TK04, 11:45 AM-01:00 PM, RT-ES - Essensity Root Touchup(one inch…" at bounding box center [348, 201] width 23 height 53
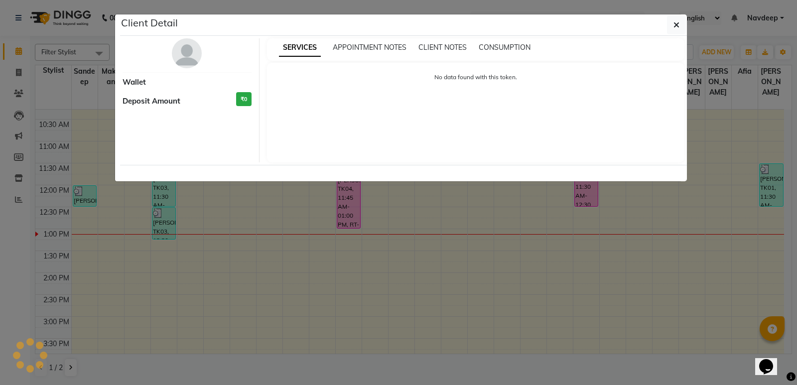
select select "6"
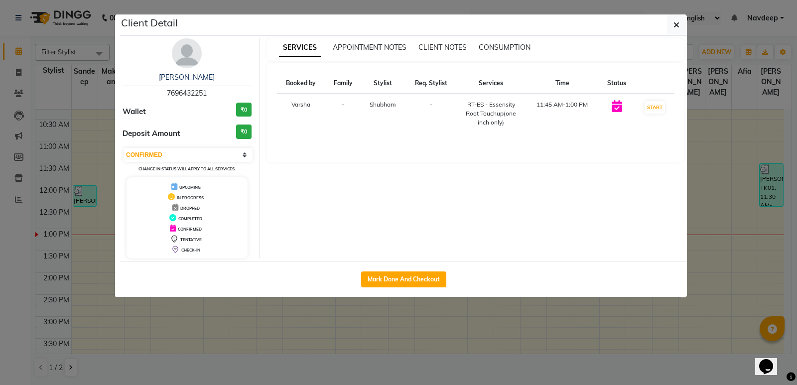
drag, startPoint x: 294, startPoint y: 325, endPoint x: 314, endPoint y: 302, distance: 29.6
click at [295, 325] on ngb-modal-window "Client Detail Avneet Kaur 7696432251 Wallet ₹0 Deposit Amount ₹0 Select IN SERV…" at bounding box center [398, 192] width 797 height 385
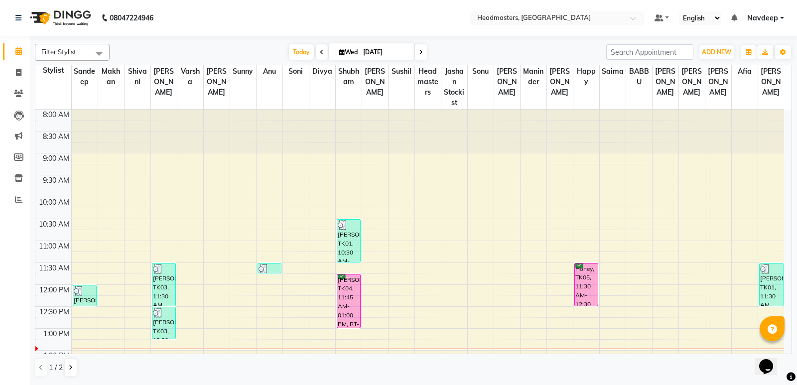
scroll to position [50, 0]
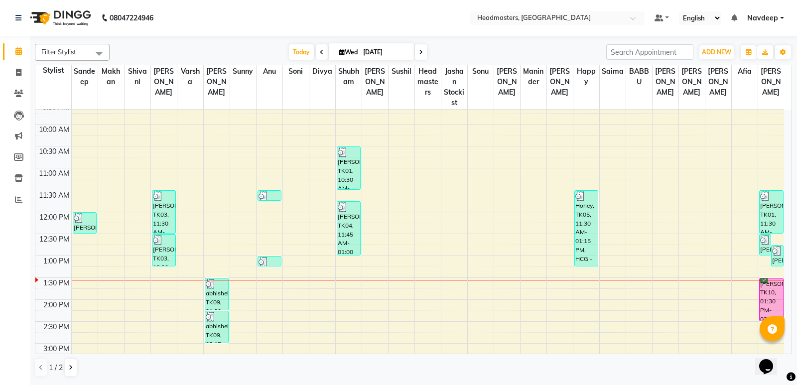
scroll to position [100, 0]
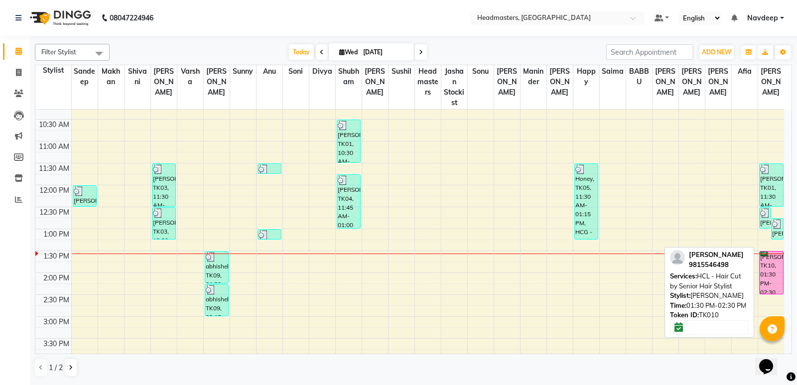
click at [769, 261] on div "[PERSON_NAME], TK10, 01:30 PM-02:30 PM, HCL - Hair Cut by Senior Hair Stylist" at bounding box center [770, 272] width 23 height 42
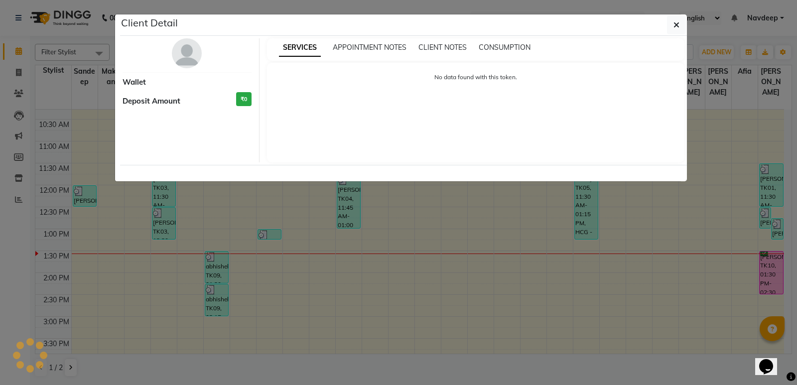
select select "6"
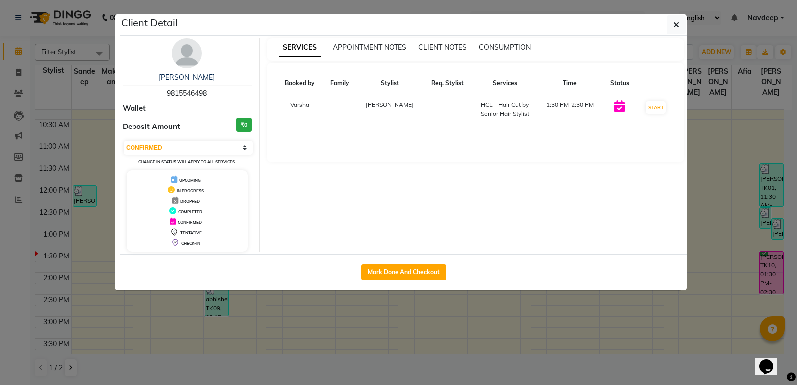
click at [618, 326] on ngb-modal-window "Client Detail [PERSON_NAME] 9815546498 Wallet Deposit Amount ₹0 Select IN SERVI…" at bounding box center [398, 192] width 797 height 385
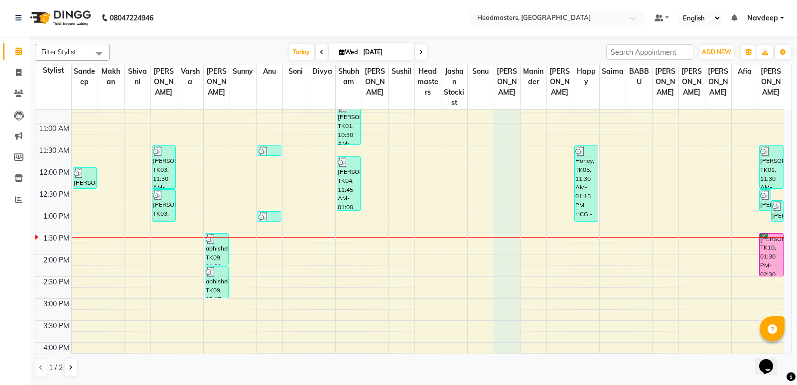
scroll to position [130, 0]
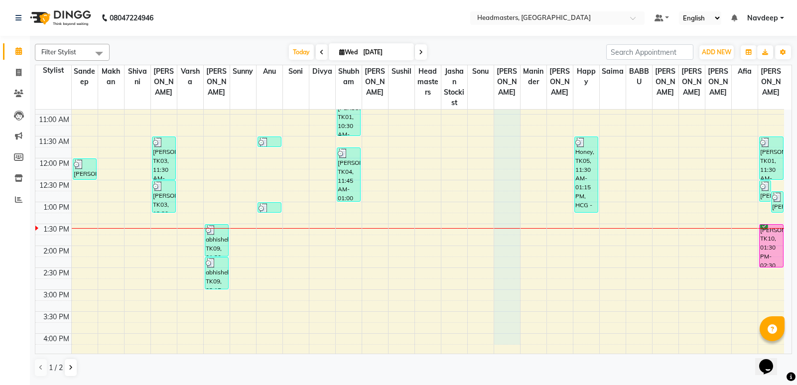
drag, startPoint x: 520, startPoint y: 156, endPoint x: 521, endPoint y: 342, distance: 185.7
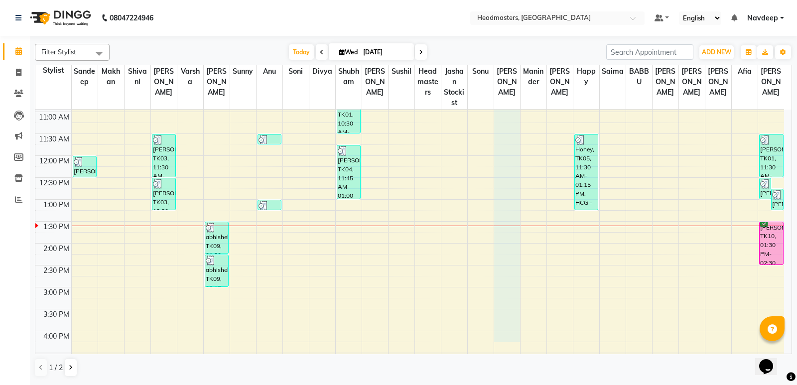
click at [521, 342] on tbody "8:00 AM 8:30 AM 9:00 AM 9:30 AM 10:00 AM 10:30 AM 11:00 AM 11:30 AM 12:00 PM 12…" at bounding box center [409, 265] width 748 height 569
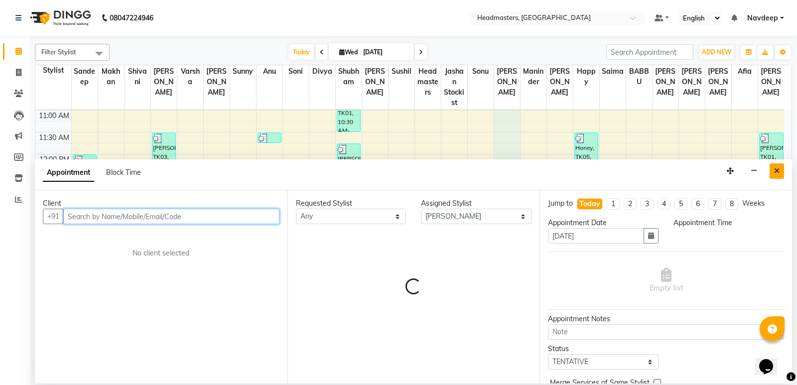
click at [780, 168] on button "Close" at bounding box center [776, 170] width 14 height 15
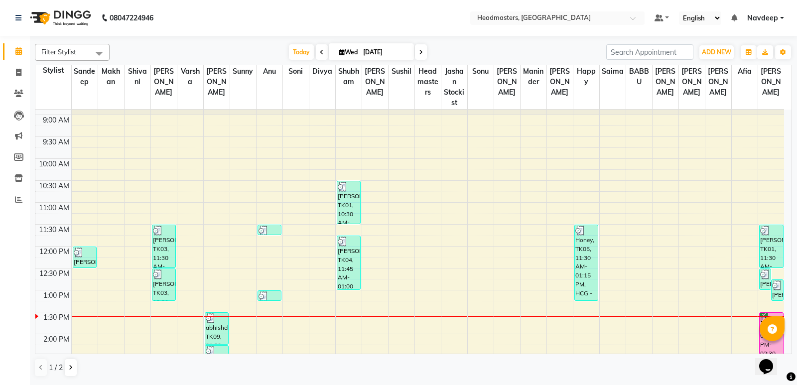
scroll to position [0, 0]
